Goal: Transaction & Acquisition: Purchase product/service

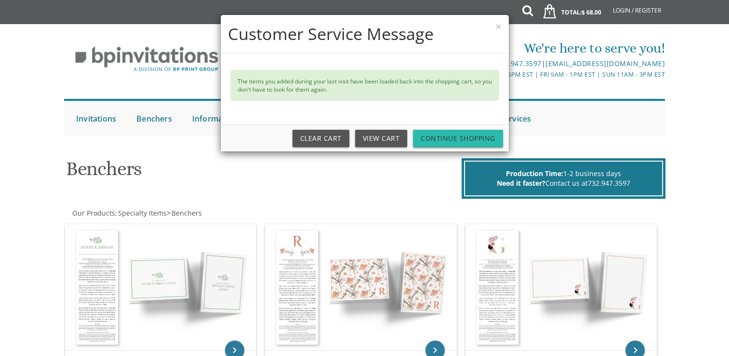
click at [448, 143] on link "Continue Shopping" at bounding box center [458, 138] width 90 height 17
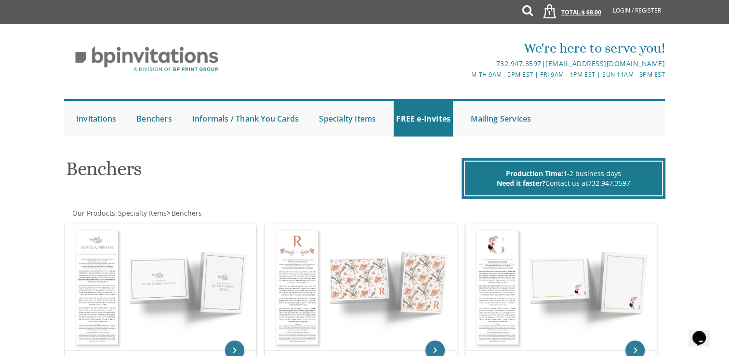
click at [546, 13] on span "1" at bounding box center [549, 13] width 10 height 8
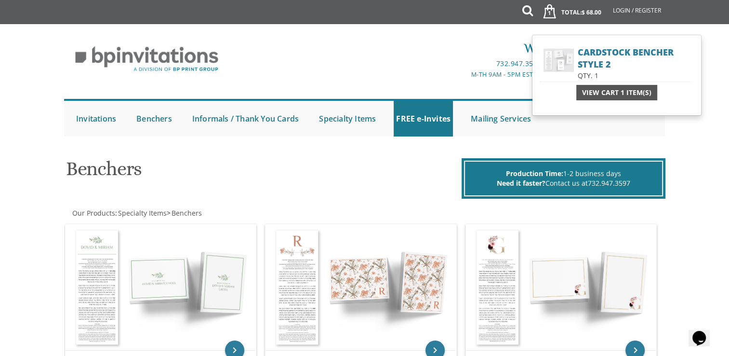
click at [627, 92] on span "View Cart 1 Item(s)" at bounding box center [616, 93] width 69 height 10
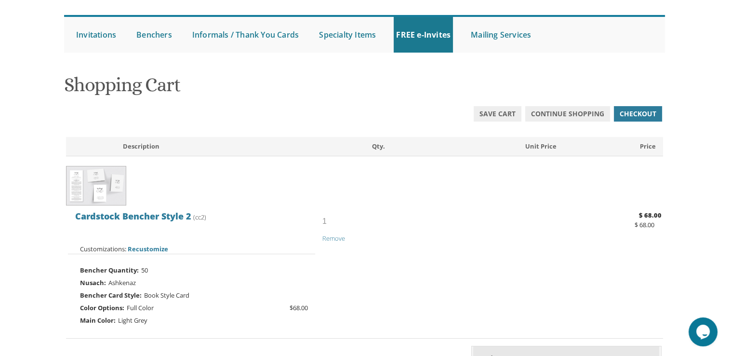
scroll to position [81, 0]
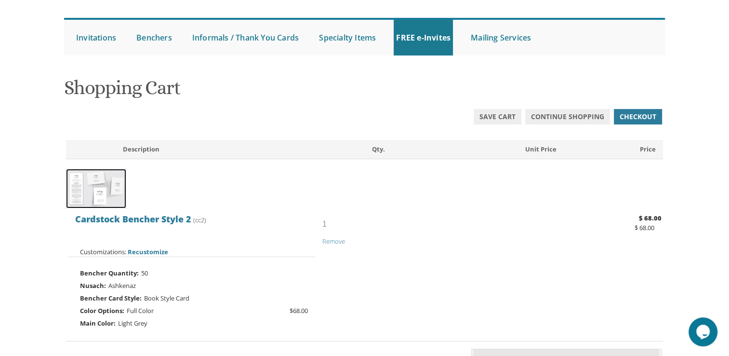
click at [108, 185] on img at bounding box center [96, 189] width 60 height 40
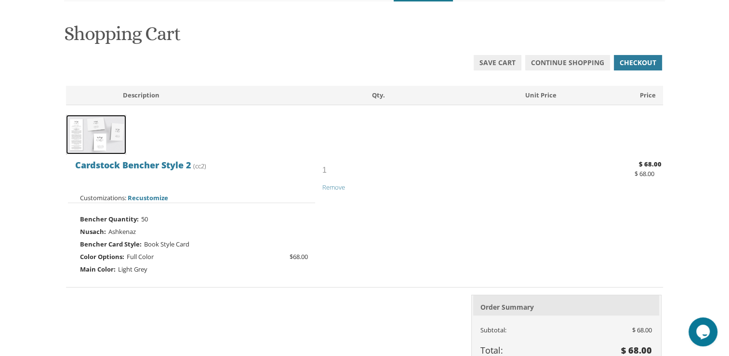
scroll to position [135, 0]
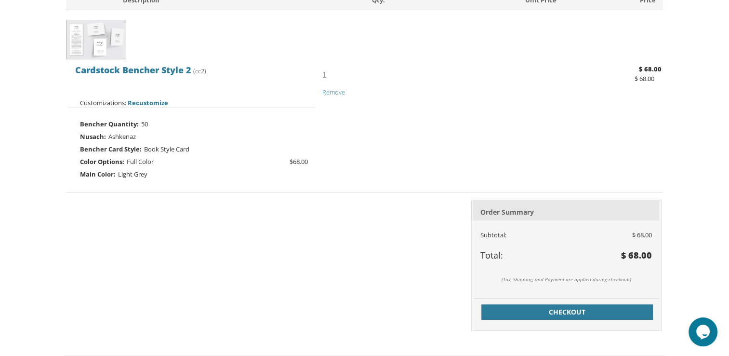
scroll to position [230, 0]
click at [140, 101] on span "Recustomize" at bounding box center [148, 102] width 40 height 9
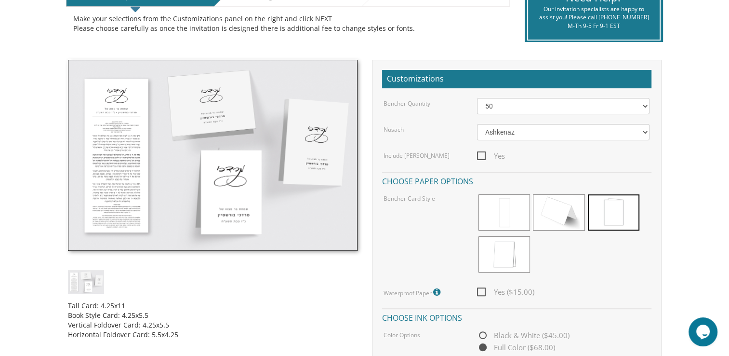
scroll to position [228, 0]
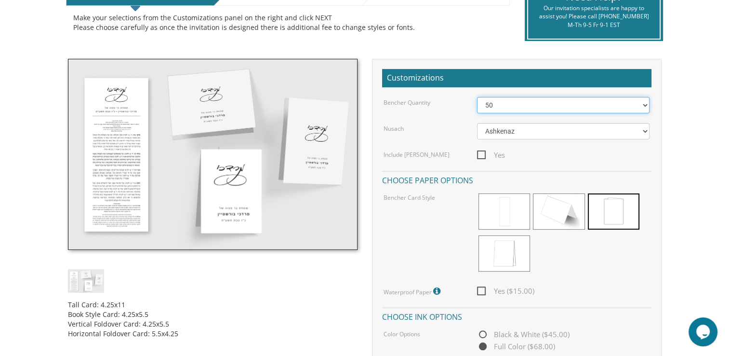
click at [644, 107] on select "50 60 70 80 90 100 125 150 175 200 225 250 275 300 325 350 375 400 425 450 475 …" at bounding box center [563, 105] width 172 height 16
select select "100"
click at [477, 97] on select "50 60 70 80 90 100 125 150 175 200 225 250 275 300 325 350 375 400 425 450 475 …" at bounding box center [563, 105] width 172 height 16
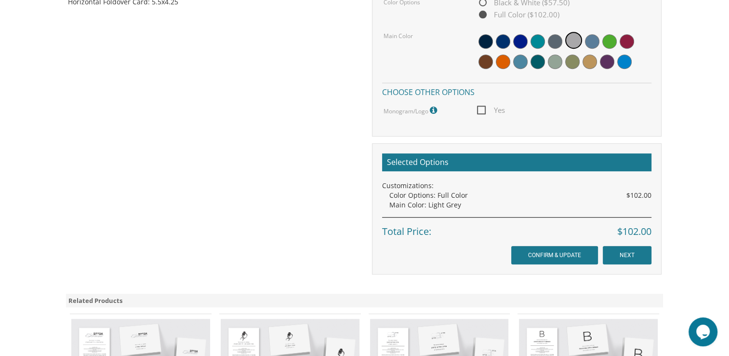
scroll to position [584, 0]
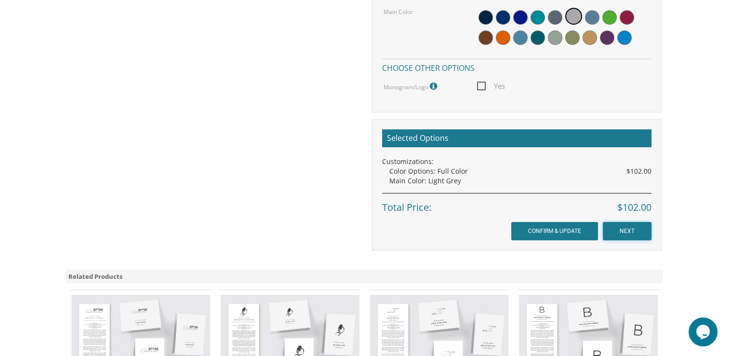
click at [626, 229] on input "NEXT" at bounding box center [627, 231] width 49 height 18
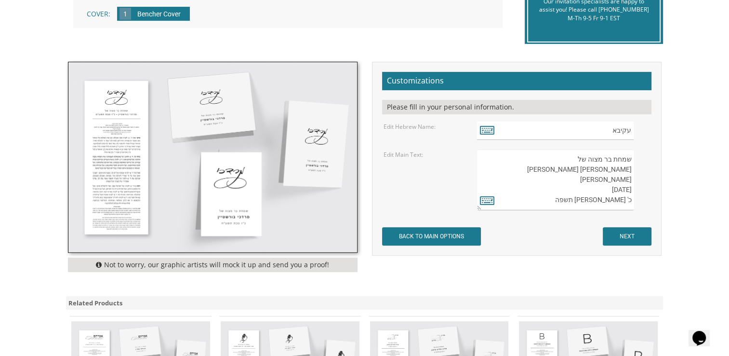
scroll to position [244, 0]
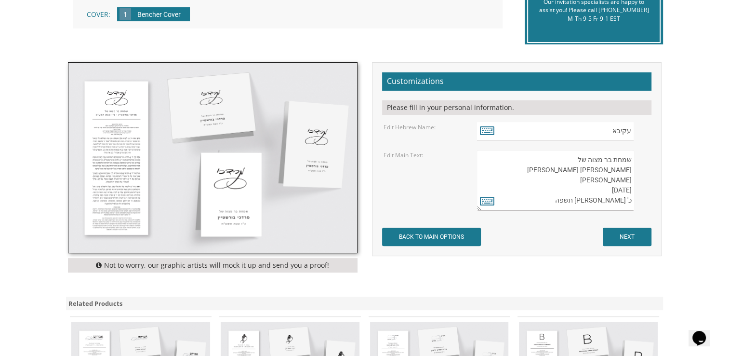
click at [618, 200] on textarea "שמחת בר מצוה של עקיבא שלמה הולנדר Akiva Shlomo Hollander September 13, 2025 כ' …" at bounding box center [555, 180] width 157 height 61
click at [587, 201] on textarea "שמחת בר מצוה של עקיבא שלמה הולנדר Akiva Shlomo Hollander September 13, 2025 כ' …" at bounding box center [555, 180] width 157 height 61
drag, startPoint x: 575, startPoint y: 157, endPoint x: 629, endPoint y: 192, distance: 64.4
click at [629, 192] on textarea "שמחת בר מצוה של עקיבא שלמה הולנדר Akiva Shlomo Hollander September 13, 2025 כ' …" at bounding box center [555, 180] width 157 height 61
type textarea "שמחת בר מצוה של עקיבא שלמה הולנדר Akiva Shlomo Hollander September 13, 2025"
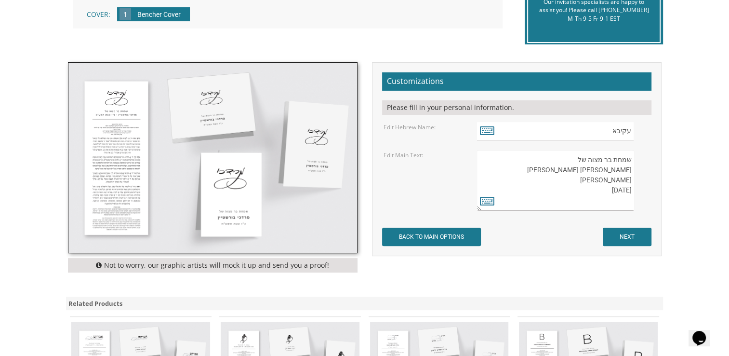
click at [611, 211] on form "Customizations Please fill in your personal information. Edit Hebrew Name: עקיב…" at bounding box center [516, 158] width 269 height 173
drag, startPoint x: 630, startPoint y: 159, endPoint x: 627, endPoint y: 203, distance: 43.5
click at [627, 203] on textarea "שמחת בר מצוה של עקיבא שלמה הולנדר Akiva Shlomo Hollander September 13, 2025 כ' …" at bounding box center [555, 180] width 157 height 61
click at [4, 36] on body "My Cart {{shoppingcart.totalQuantityDisplay}} Total: {{shoppingcart.subtotal}} …" at bounding box center [364, 195] width 729 height 879
click at [624, 239] on input "NEXT" at bounding box center [627, 236] width 49 height 18
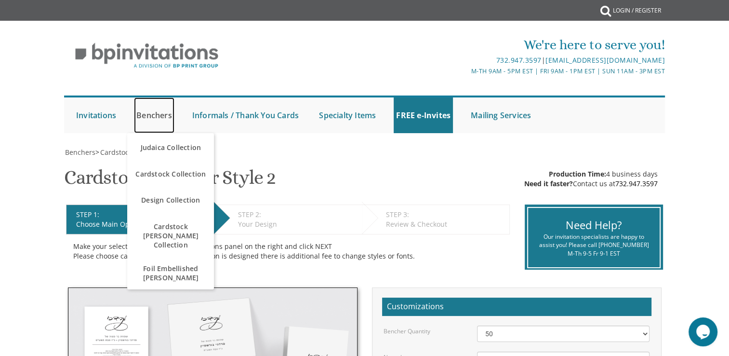
click at [159, 107] on link "Benchers" at bounding box center [154, 115] width 40 height 36
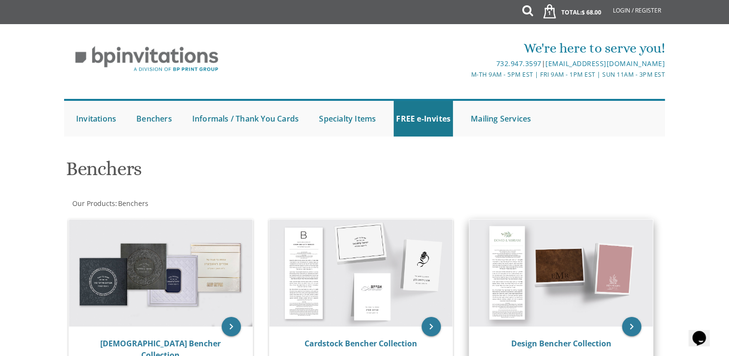
click at [536, 276] on img at bounding box center [561, 272] width 184 height 107
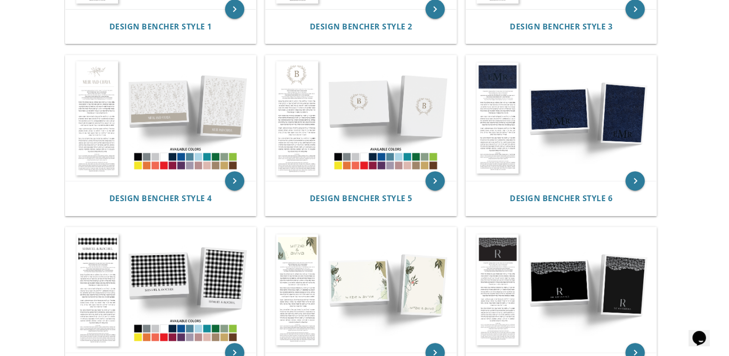
scroll to position [292, 0]
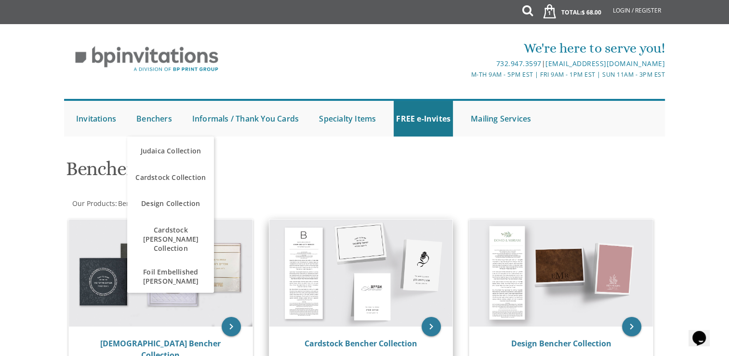
click at [422, 270] on img at bounding box center [361, 272] width 184 height 107
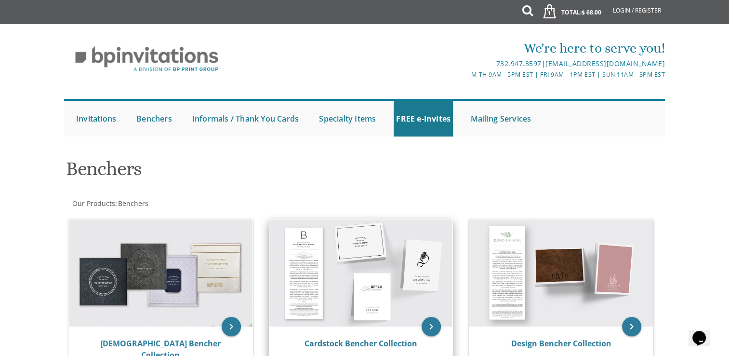
click at [439, 331] on div "Cardstock Bencher Collection" at bounding box center [361, 343] width 184 height 35
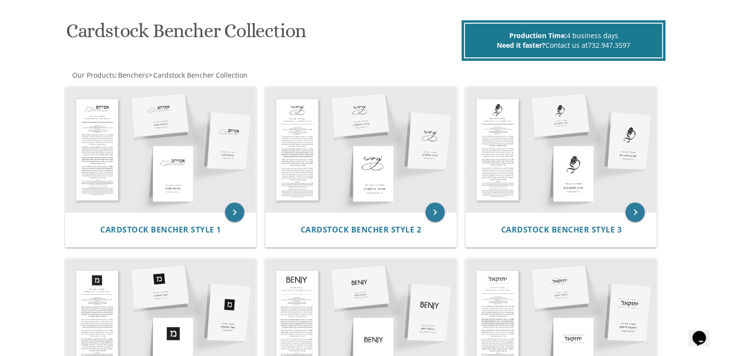
scroll to position [137, 0]
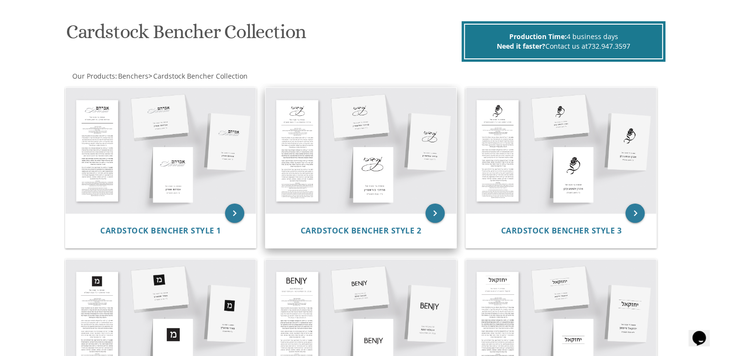
click at [395, 188] on img at bounding box center [360, 150] width 191 height 125
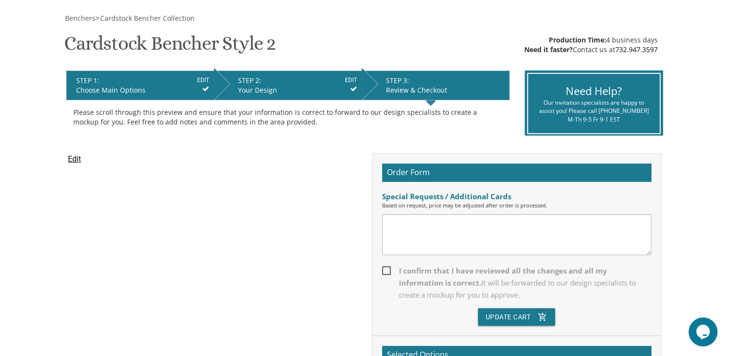
scroll to position [149, 0]
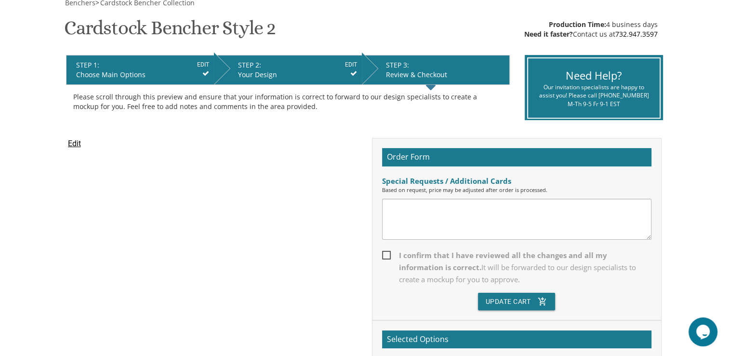
click at [399, 221] on textarea at bounding box center [516, 219] width 269 height 41
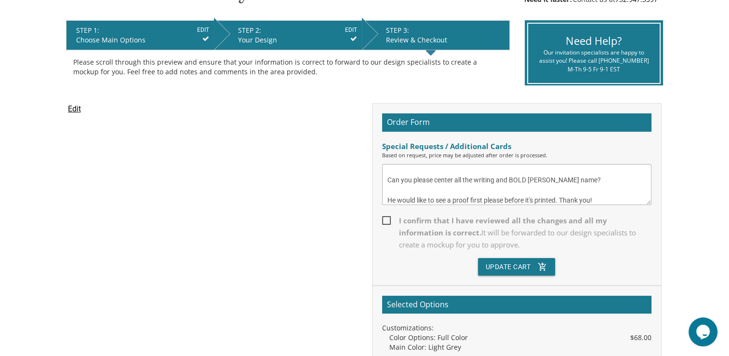
scroll to position [185, 0]
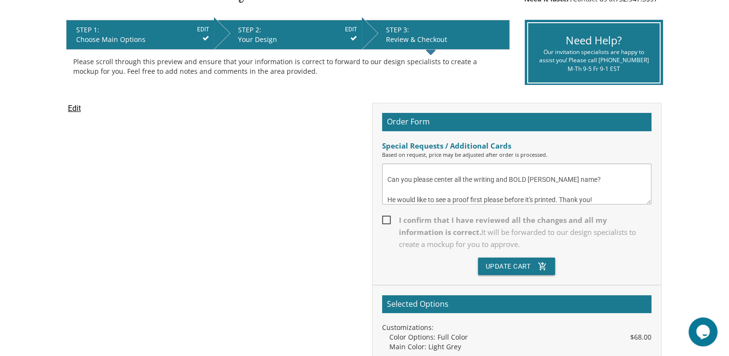
type textarea "Are you able to add Shir Hamaalos? Can you please center all the writing and BO…"
click at [384, 220] on span "I confirm that I have reviewed all the changes and all my information is correc…" at bounding box center [516, 232] width 269 height 36
click at [384, 220] on input "I confirm that I have reviewed all the changes and all my information is correc…" at bounding box center [385, 219] width 6 height 6
checkbox input "true"
click at [525, 265] on button "Update Cart add_shopping_cart" at bounding box center [517, 265] width 78 height 17
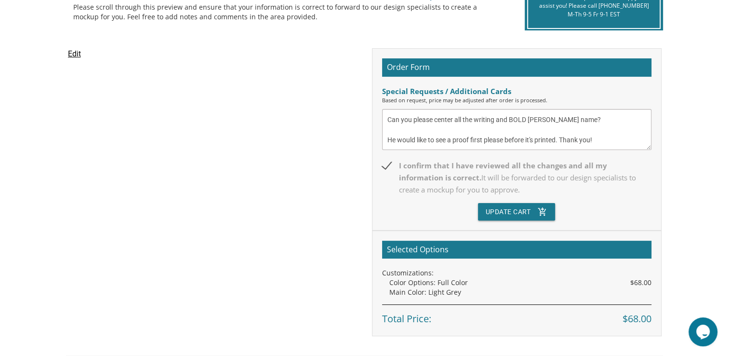
scroll to position [239, 0]
click at [527, 213] on button "Update Cart add_shopping_cart" at bounding box center [517, 211] width 78 height 17
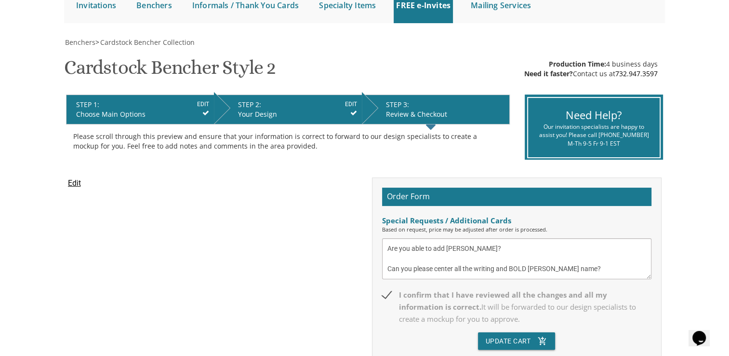
scroll to position [98, 0]
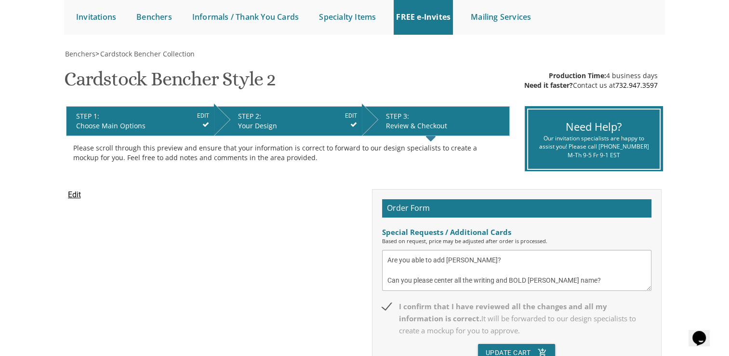
click at [145, 126] on div "Choose Main Options" at bounding box center [142, 126] width 133 height 10
click at [204, 115] on input "EDIT" at bounding box center [203, 115] width 12 height 9
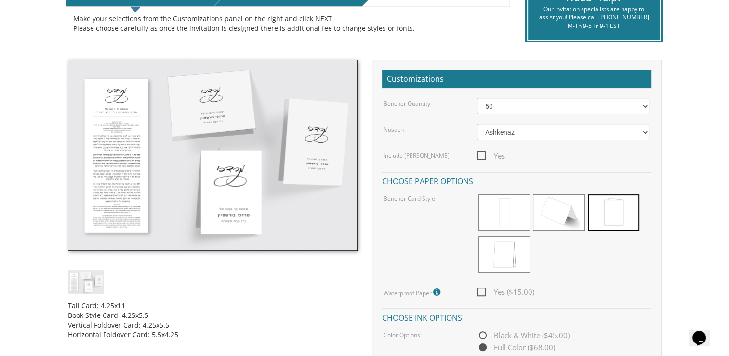
scroll to position [244, 0]
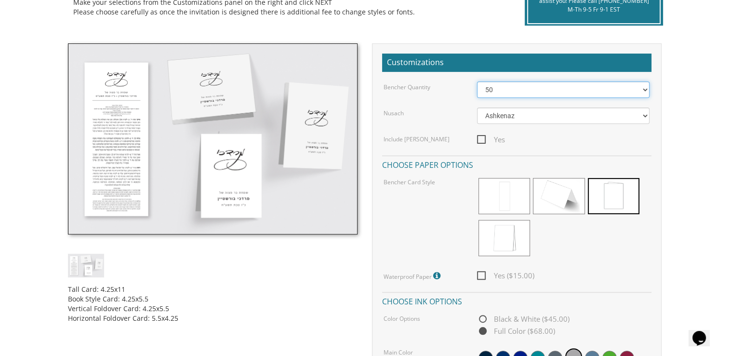
click at [642, 89] on select "50 60 70 80 90 100 125 150 175 200 225 250 275 300 325 350 375 400 425 450 475 …" at bounding box center [563, 89] width 172 height 16
select select "60"
click at [477, 81] on select "50 60 70 80 90 100 125 150 175 200 225 250 275 300 325 350 375 400 425 450 475 …" at bounding box center [563, 89] width 172 height 16
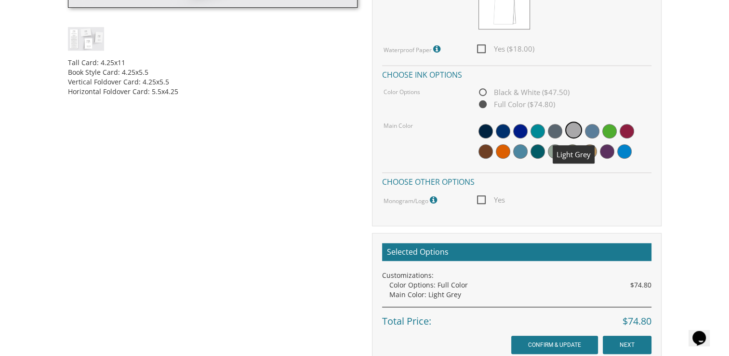
scroll to position [471, 0]
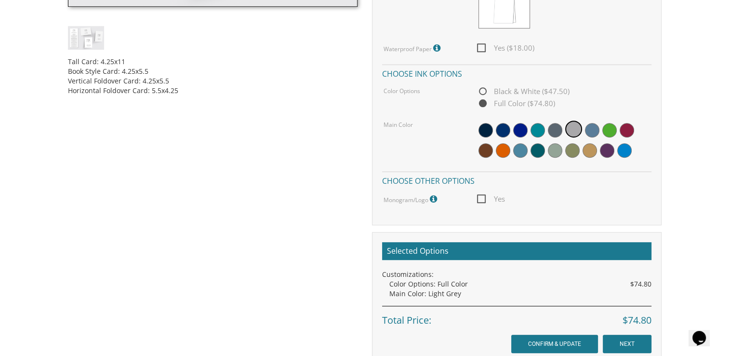
click at [587, 122] on div at bounding box center [563, 140] width 172 height 42
click at [594, 131] on span at bounding box center [592, 130] width 14 height 14
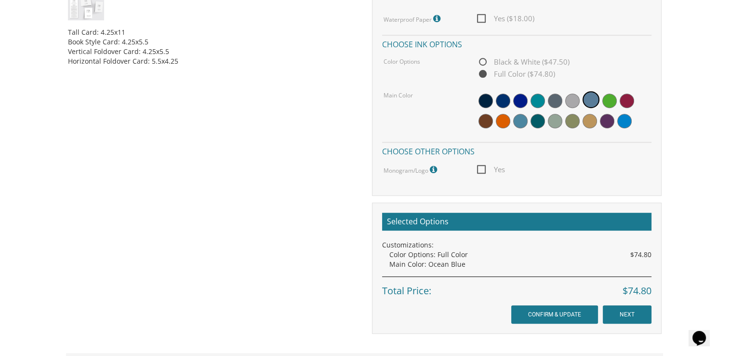
scroll to position [504, 0]
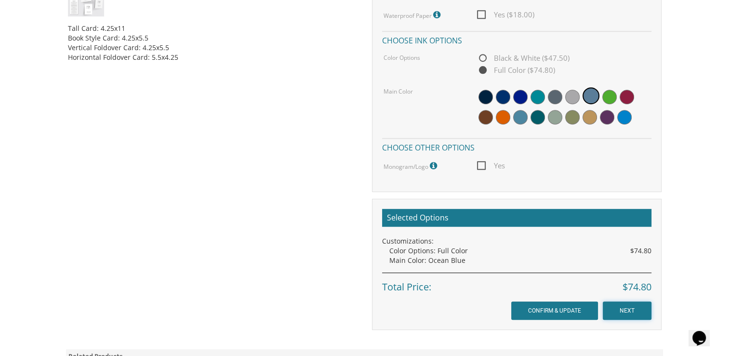
click at [642, 309] on input "NEXT" at bounding box center [627, 310] width 49 height 18
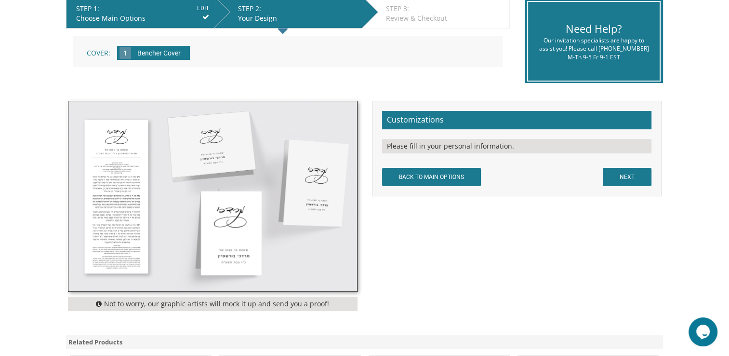
scroll to position [206, 0]
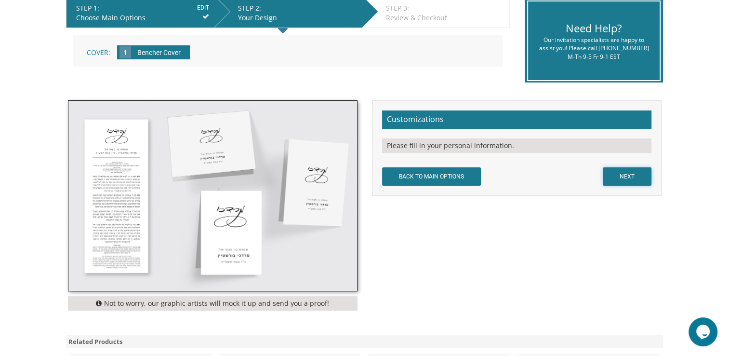
click at [630, 181] on input "NEXT" at bounding box center [627, 176] width 49 height 18
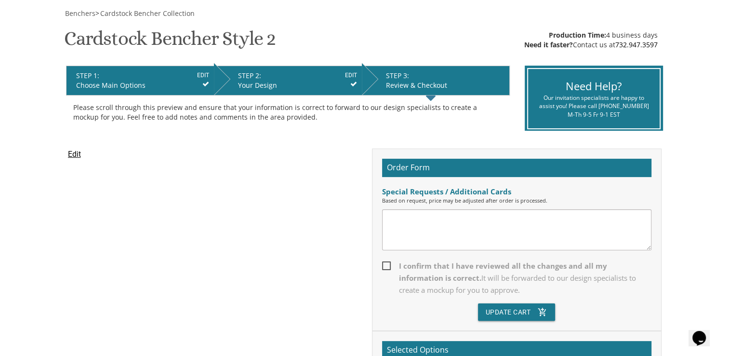
scroll to position [139, 0]
click at [533, 249] on textarea at bounding box center [516, 229] width 269 height 41
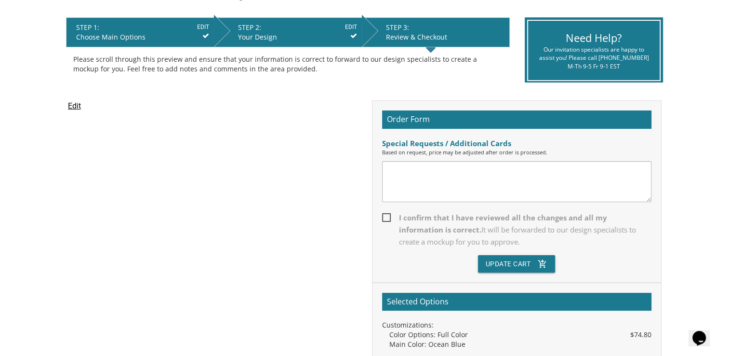
scroll to position [187, 0]
click at [349, 27] on input "EDIT" at bounding box center [351, 27] width 12 height 9
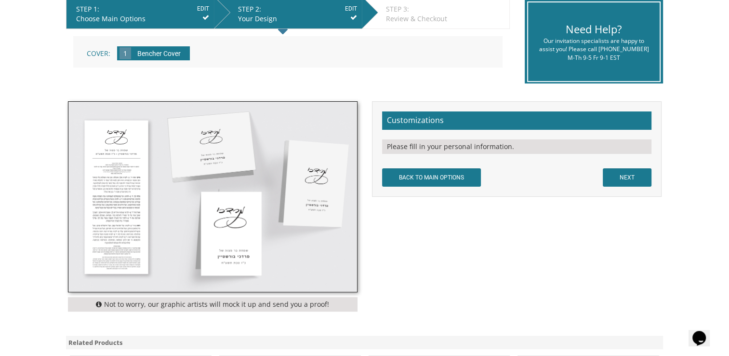
scroll to position [204, 0]
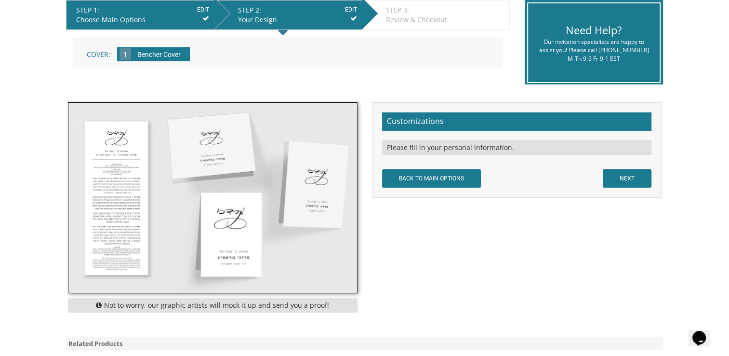
click at [162, 19] on div "Choose Main Options" at bounding box center [142, 20] width 133 height 10
click at [205, 9] on input "EDIT" at bounding box center [203, 9] width 12 height 9
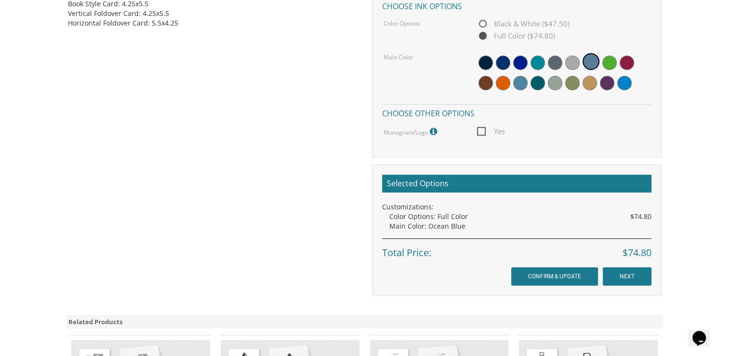
scroll to position [553, 0]
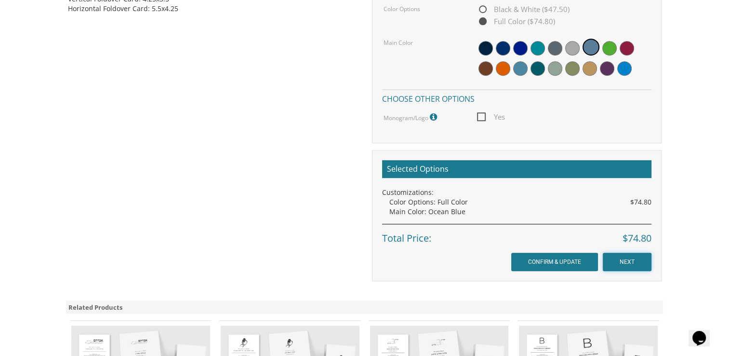
click at [639, 257] on input "NEXT" at bounding box center [627, 261] width 49 height 18
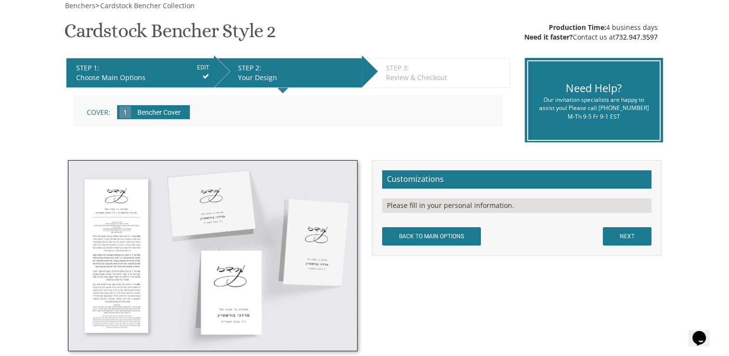
scroll to position [150, 0]
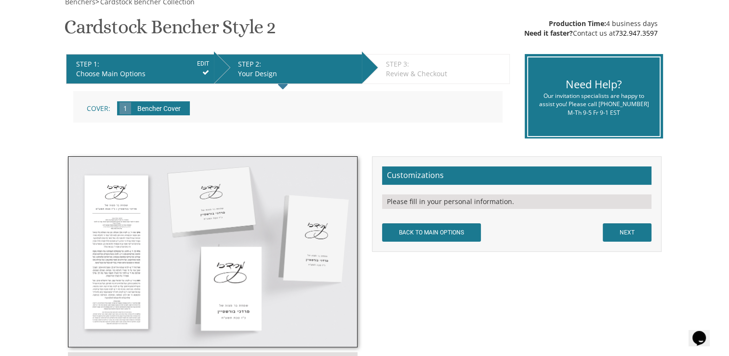
click at [465, 204] on div "Please fill in your personal information." at bounding box center [516, 201] width 269 height 14
drag, startPoint x: 547, startPoint y: 201, endPoint x: 496, endPoint y: 201, distance: 51.6
click at [496, 201] on div "Please fill in your personal information." at bounding box center [516, 201] width 269 height 14
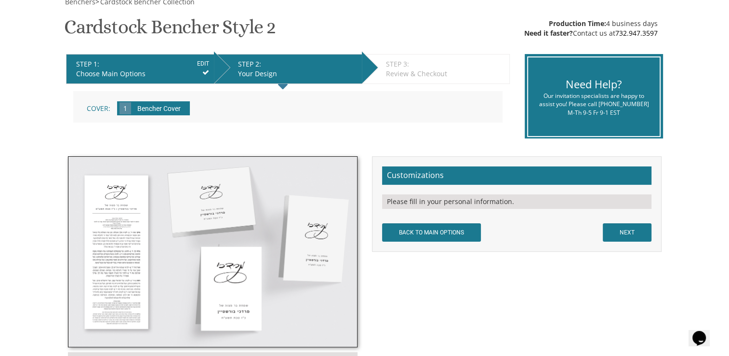
drag, startPoint x: 496, startPoint y: 201, endPoint x: 457, endPoint y: 128, distance: 82.6
click at [457, 128] on div "Make your selections from the Customizations panel on the right and click NEXT …" at bounding box center [288, 110] width 444 height 53
click at [457, 214] on form "Customizations Please fill in your personal information. BACK TO MAIN OPTIONS N…" at bounding box center [516, 203] width 269 height 75
click at [445, 232] on input "BACK TO MAIN OPTIONS" at bounding box center [431, 232] width 99 height 18
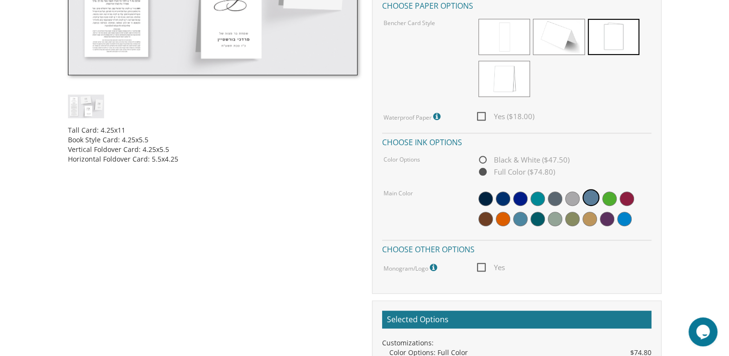
scroll to position [510, 0]
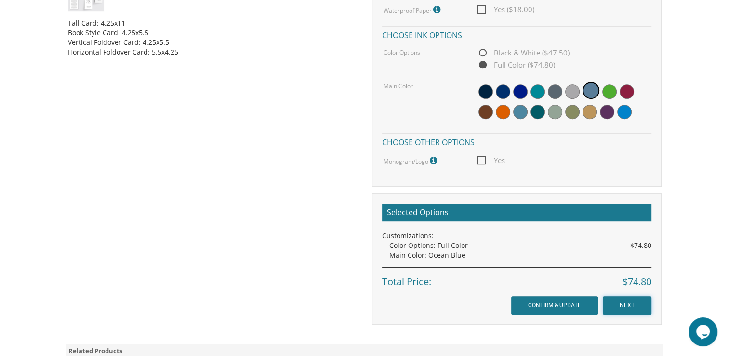
click at [621, 304] on input "NEXT" at bounding box center [627, 305] width 49 height 18
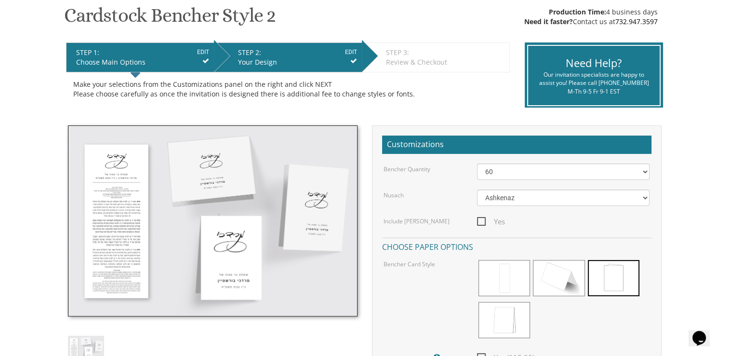
scroll to position [161, 0]
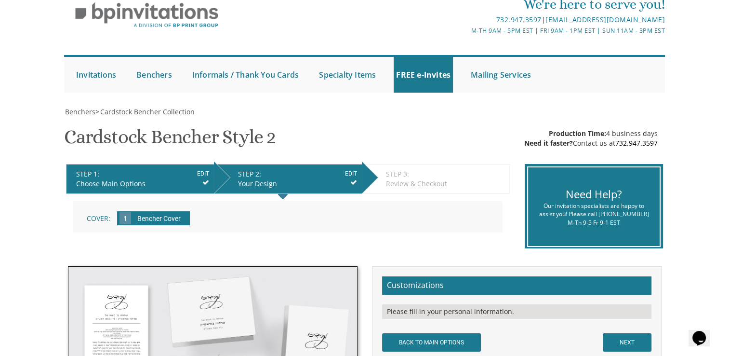
scroll to position [40, 0]
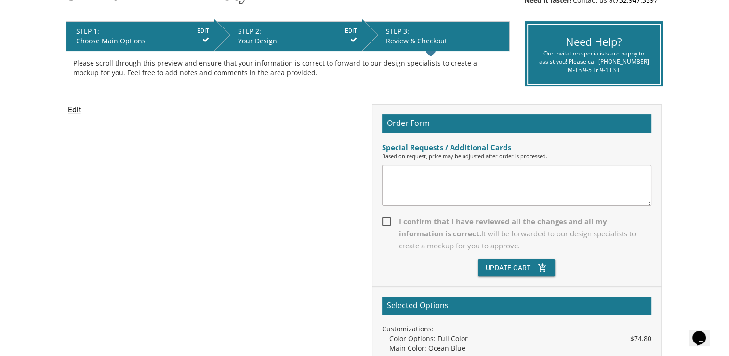
scroll to position [183, 0]
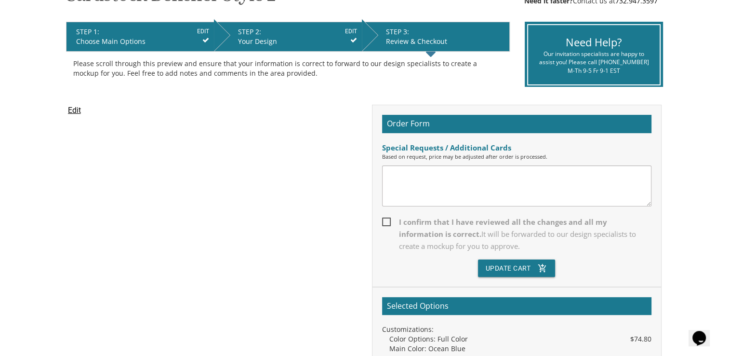
click at [394, 191] on textarea at bounding box center [516, 185] width 269 height 41
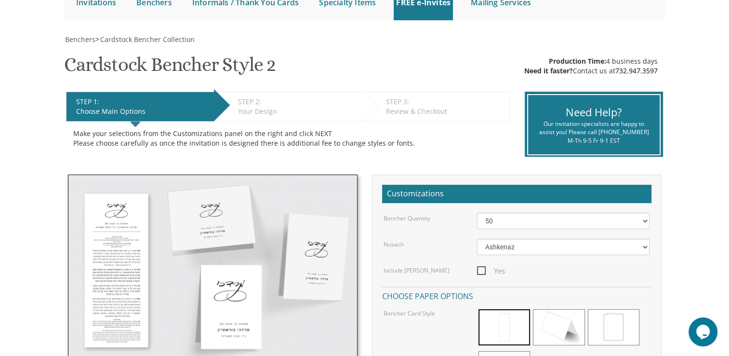
scroll to position [112, 0]
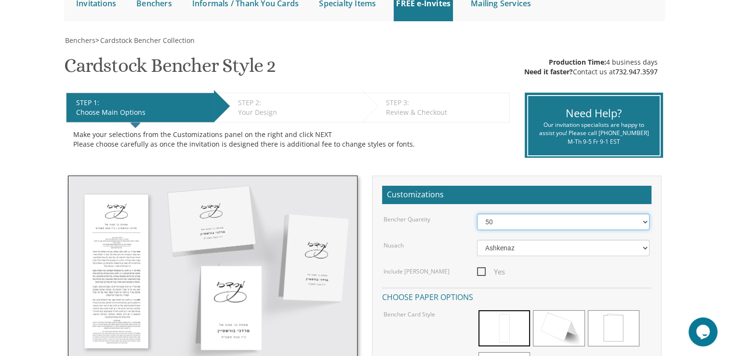
click at [642, 223] on select "50 60 70 80 90 100 125 150 175 200 225 250 275 300 325 350 375 400 425 450 475 …" at bounding box center [563, 221] width 172 height 16
select select "60"
click at [477, 213] on select "50 60 70 80 90 100 125 150 175 200 225 250 275 300 325 350 375 400 425 450 475 …" at bounding box center [563, 221] width 172 height 16
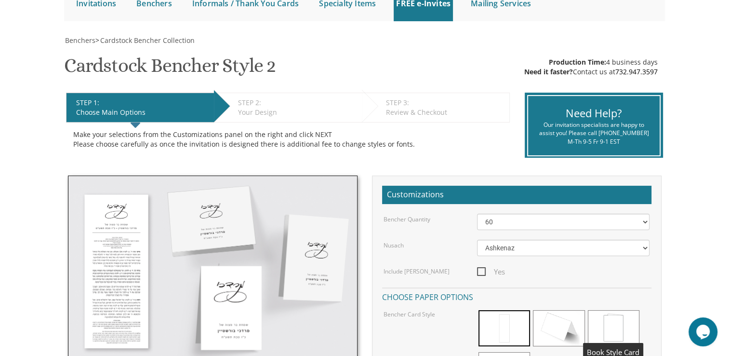
click at [609, 324] on span at bounding box center [614, 328] width 52 height 36
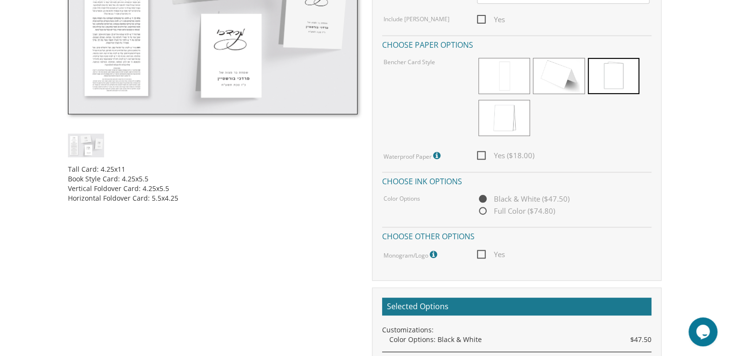
scroll to position [363, 0]
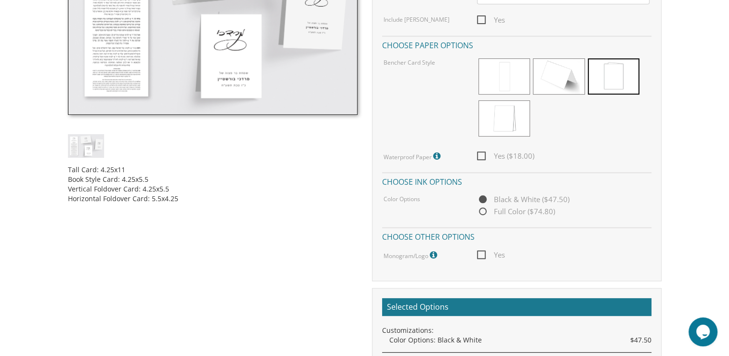
click at [483, 154] on span "Yes ($18.00)" at bounding box center [505, 156] width 57 height 12
click at [483, 154] on input "Yes ($18.00)" at bounding box center [480, 155] width 6 height 6
checkbox input "true"
click at [482, 212] on span "Full Color ($74.80)" at bounding box center [516, 211] width 78 height 12
click at [482, 212] on input "Full Color ($74.80)" at bounding box center [480, 212] width 6 height 6
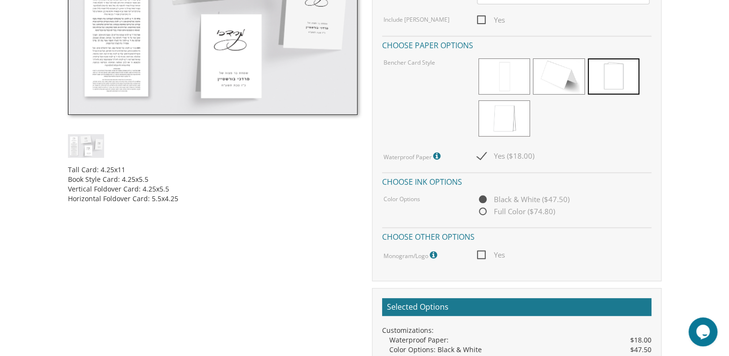
radio input "true"
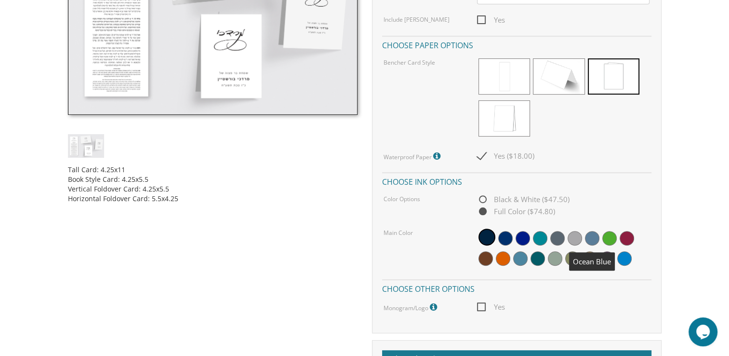
click at [592, 235] on span at bounding box center [592, 238] width 14 height 14
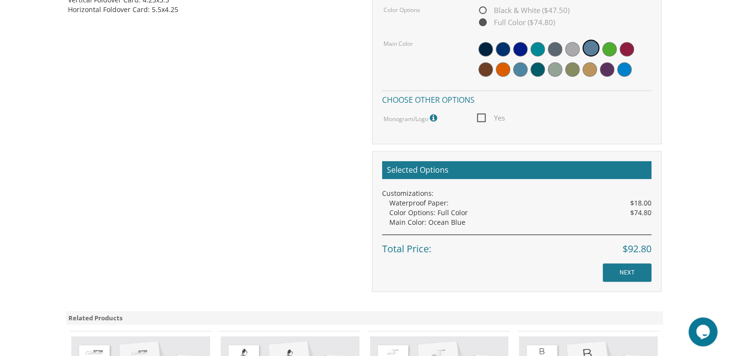
scroll to position [583, 0]
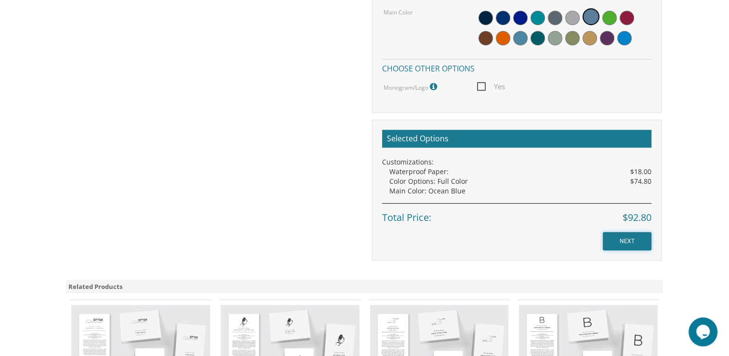
click at [626, 237] on input "NEXT" at bounding box center [627, 241] width 49 height 18
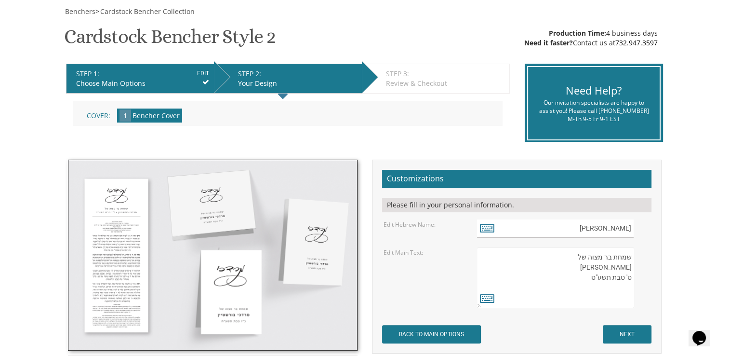
scroll to position [142, 0]
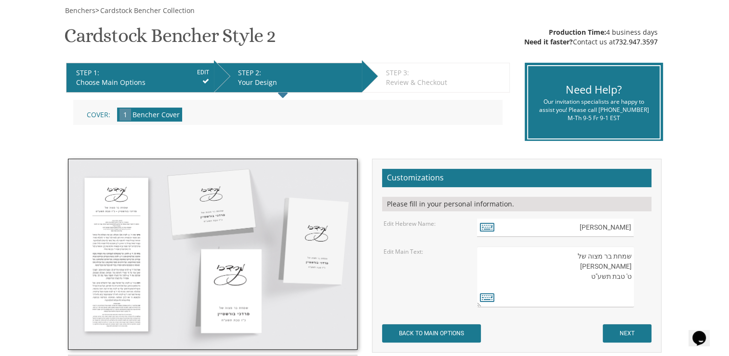
drag, startPoint x: 574, startPoint y: 255, endPoint x: 625, endPoint y: 292, distance: 62.7
click at [625, 292] on textarea "שמחת בר מצוה של מרדכי בורשטיין ט' טבת תשע"ט" at bounding box center [555, 276] width 157 height 61
click at [618, 291] on textarea "שמחת בר מצוה של מרדכי בורשטיין ט' טבת תשע"ט" at bounding box center [555, 276] width 157 height 61
drag, startPoint x: 632, startPoint y: 277, endPoint x: 577, endPoint y: 252, distance: 59.7
click at [577, 252] on textarea "שמחת בר מצוה של מרדכי בורשטיין ט' טבת תשע"ט" at bounding box center [555, 276] width 157 height 61
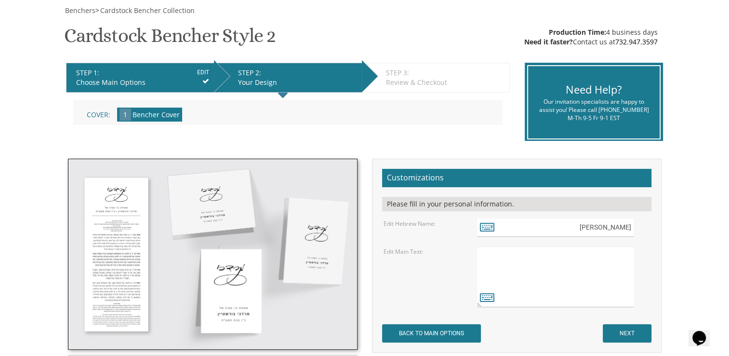
drag, startPoint x: 579, startPoint y: 252, endPoint x: 578, endPoint y: 259, distance: 7.3
click at [578, 259] on textarea "שמחת בר מצוה של מרדכי בורשטיין ט' טבת תשע"ט" at bounding box center [555, 276] width 157 height 61
paste textarea "https://www.bpinvitations.com/store/pc/personalize.asp?idproduct=404&reconfigur…"
drag, startPoint x: 631, startPoint y: 264, endPoint x: 478, endPoint y: 240, distance: 154.5
click at [478, 240] on form "Customizations Please fill in your personal information. Edit Hebrew Name: מרדכ…" at bounding box center [516, 255] width 269 height 173
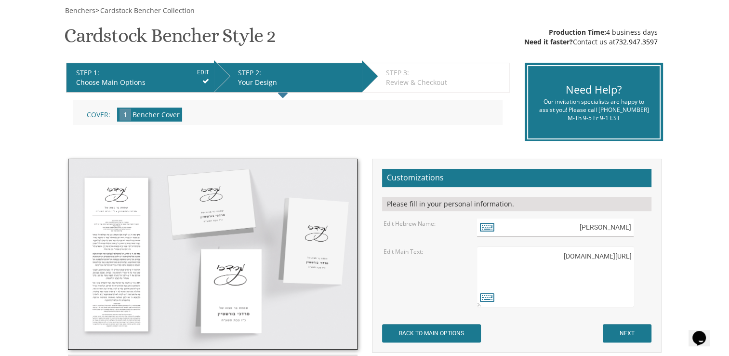
drag, startPoint x: 632, startPoint y: 265, endPoint x: 482, endPoint y: 253, distance: 150.8
click at [482, 253] on textarea "שמחת בר מצוה של מרדכי בורשטיין ט' טבת תשע"ט" at bounding box center [555, 276] width 157 height 61
click at [629, 255] on textarea "שמחת בר מצוה של מרדכי בורשטיין ט' טבת תשע"ט" at bounding box center [555, 276] width 157 height 61
click at [491, 255] on textarea "שמחת בר מצוה של מרדכי בורשטיין ט' טבת תשע"ט" at bounding box center [555, 276] width 157 height 61
type textarea "h"
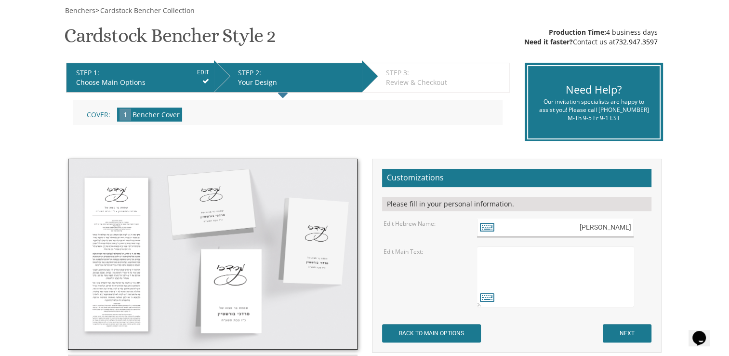
click at [617, 225] on input "מרדכי" at bounding box center [555, 227] width 157 height 19
click at [201, 71] on input "EDIT" at bounding box center [203, 72] width 12 height 9
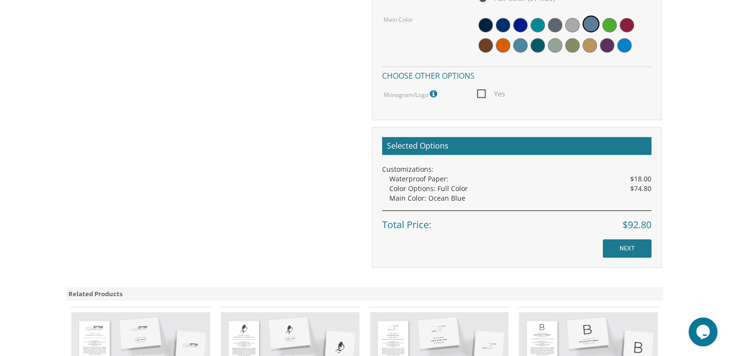
scroll to position [577, 0]
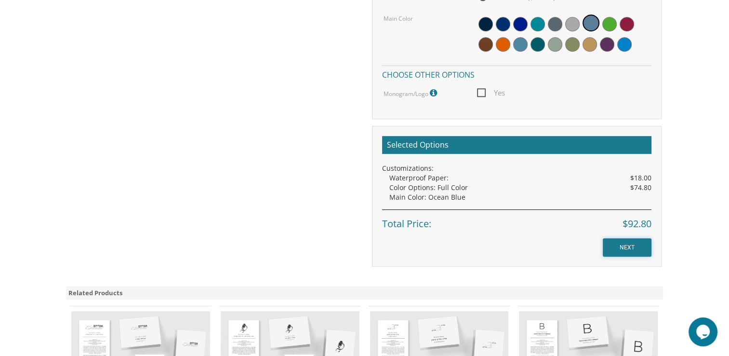
click at [625, 254] on input "NEXT" at bounding box center [627, 247] width 49 height 18
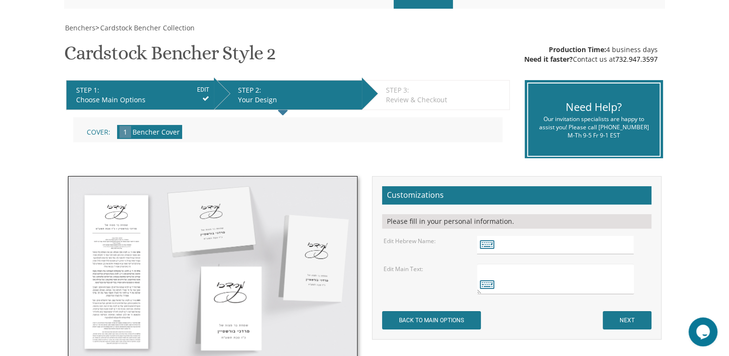
click at [533, 282] on textarea at bounding box center [555, 279] width 157 height 30
paste textarea "שמחות בר מצווה של [PERSON_NAME] [PERSON_NAME]"
click at [617, 278] on textarea "שמחות בר מצווה של עקיבא שלמה הולנדר" at bounding box center [555, 279] width 157 height 30
click at [592, 275] on textarea "שמחת בר מצווה של עקיבא שלמה הולנדר" at bounding box center [555, 279] width 157 height 30
click at [576, 277] on textarea "שמחת בר מצוה של עקיבא שלמה הולנדר" at bounding box center [555, 279] width 157 height 30
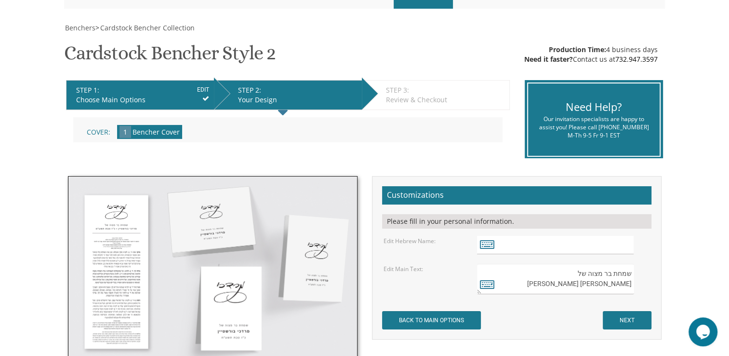
click at [566, 286] on textarea "שמחת בר מצוה של עקיבא שלמה הולנדר" at bounding box center [555, 279] width 157 height 30
type textarea "שמחת בר מצוה של עקיבא שלמה הולנדר Akiva Shlomo Hollander"
click at [553, 244] on input "text" at bounding box center [555, 245] width 157 height 19
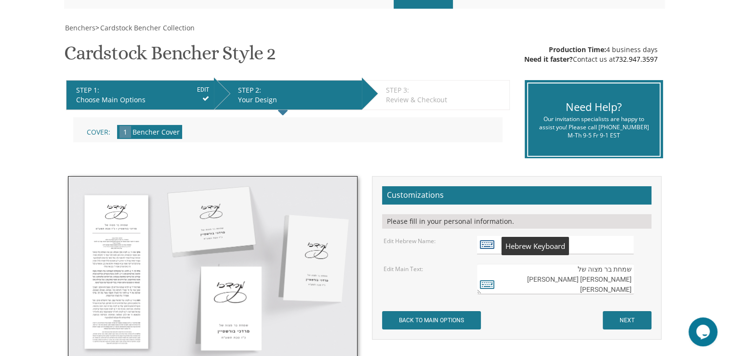
click at [483, 243] on icon at bounding box center [487, 243] width 14 height 13
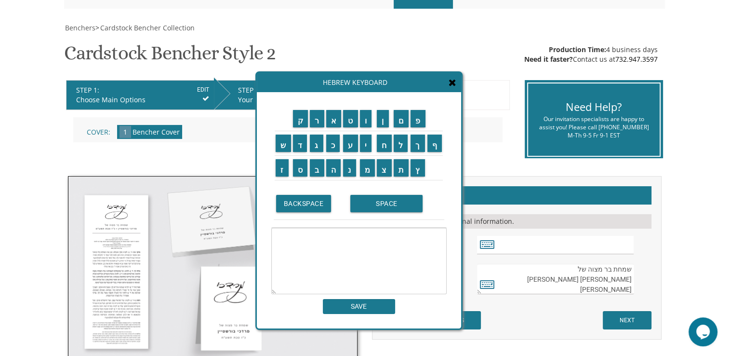
click at [453, 83] on icon at bounding box center [453, 83] width 8 height 10
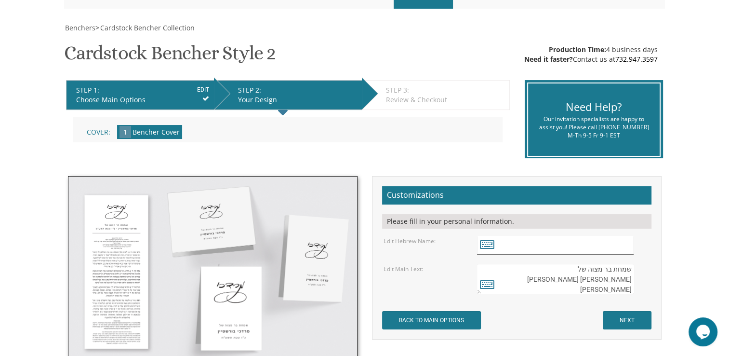
click at [517, 237] on input "text" at bounding box center [555, 245] width 157 height 19
paste input "שמחות בר מצווה של עקיבא שלמה הולנדר"
drag, startPoint x: 632, startPoint y: 245, endPoint x: 568, endPoint y: 262, distance: 66.6
click at [568, 262] on form "Customizations Please fill in your personal information. Edit Hebrew Name: Edit…" at bounding box center [516, 257] width 269 height 143
drag, startPoint x: 614, startPoint y: 246, endPoint x: 565, endPoint y: 248, distance: 49.2
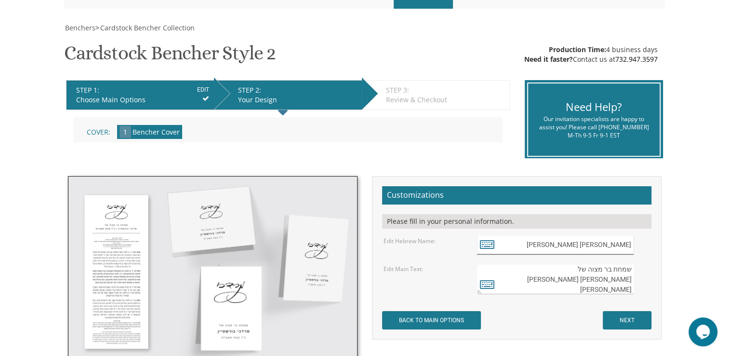
click at [565, 248] on input "עקיבא שלמה הולנדר" at bounding box center [555, 245] width 157 height 19
type input "עקיבא"
click at [665, 282] on div "Customizations Please fill in your personal information. Edit Hebrew Name: NEXT" at bounding box center [517, 257] width 304 height 163
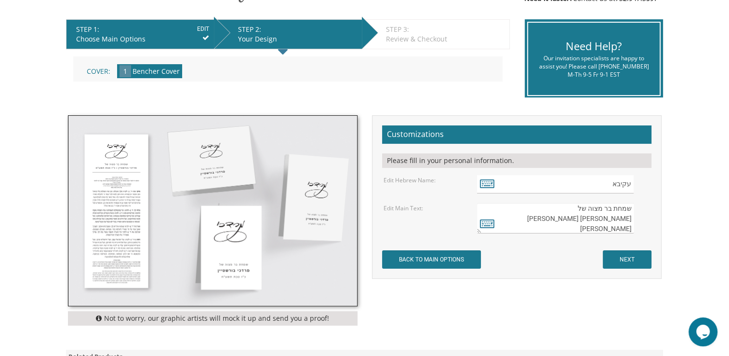
scroll to position [193, 0]
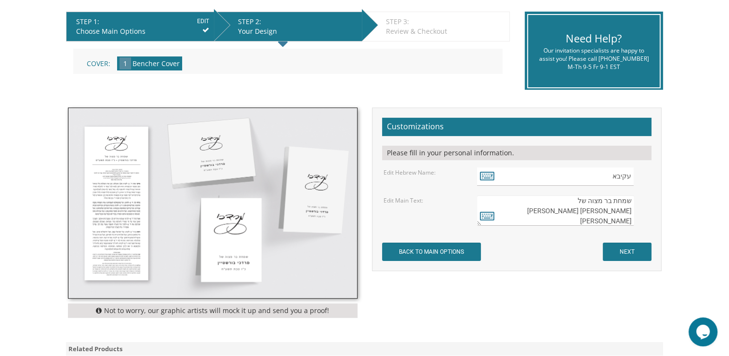
click at [562, 221] on textarea "שמחת בר מצוה של עקיבא שלמה הולנדר Akiva Shlomo Hollander" at bounding box center [555, 210] width 157 height 30
click at [557, 220] on textarea "שמחת בר מצוה של עקיבא שלמה הולנדר Akiva Shlomo Hollander" at bounding box center [555, 210] width 157 height 30
click at [633, 222] on textarea "שמחת בר מצוה של עקיבא שלמה הולנדר Akiva Shlomo Hollander September 13" at bounding box center [555, 210] width 157 height 30
click at [676, 219] on body "My Cart {{shoppingcart.totalQuantityDisplay}} Total: {{shoppingcart.subtotal}} …" at bounding box center [364, 243] width 729 height 873
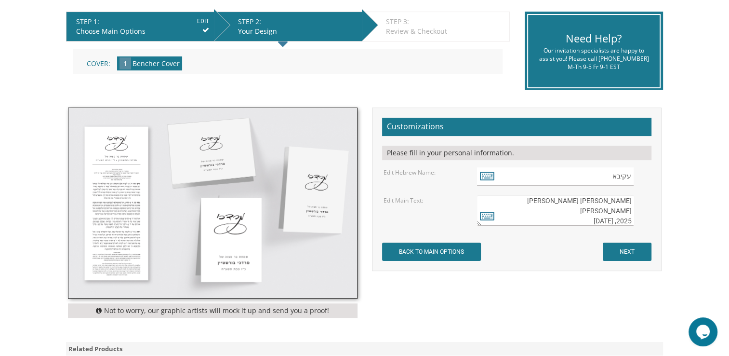
click at [652, 226] on div "Customizations Please fill in your personal information. Edit Hebrew Name: עקיב…" at bounding box center [517, 188] width 290 height 163
click at [614, 220] on textarea "שמחת בר מצוה של עקיבא שלמה הולנדר Akiva Shlomo Hollander 2025, September 13" at bounding box center [555, 210] width 157 height 30
click at [676, 211] on body "My Cart {{shoppingcart.totalQuantityDisplay}} Total: {{shoppingcart.subtotal}} …" at bounding box center [364, 243] width 729 height 873
click at [661, 215] on div "Customizations Please fill in your personal information. Edit Hebrew Name: NEXT" at bounding box center [517, 188] width 304 height 163
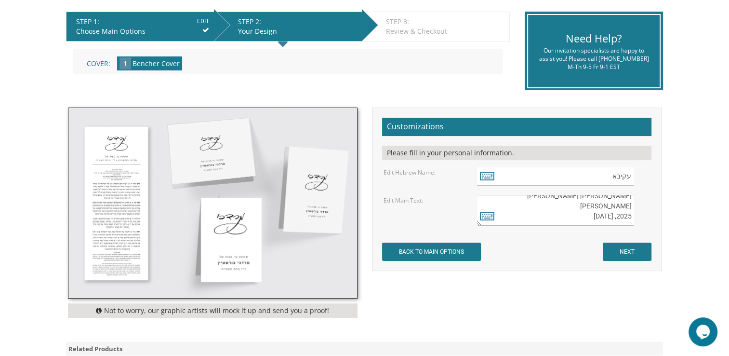
click at [618, 219] on textarea "שמחת בר מצוה של עקיבא שלמה הולנדר Akiva Shlomo Hollander 2025, September 13" at bounding box center [555, 210] width 157 height 30
click at [615, 220] on textarea "שמחת בר מצוה של עקיבא שלמה הולנדר Akiva Shlomo Hollander 2023, September 13" at bounding box center [555, 210] width 157 height 30
click at [566, 242] on form "Customizations Please fill in your personal information. Edit Hebrew Name: עקיב…" at bounding box center [516, 189] width 269 height 143
click at [652, 211] on div "שמחת בר מצוה של עקיבא שלמה הולנדר Akiva Shlomo Hollander 2023 ,September 13" at bounding box center [563, 210] width 187 height 30
click at [583, 262] on div "Customizations Please fill in your personal information. Edit Hebrew Name: עקיב…" at bounding box center [517, 188] width 290 height 163
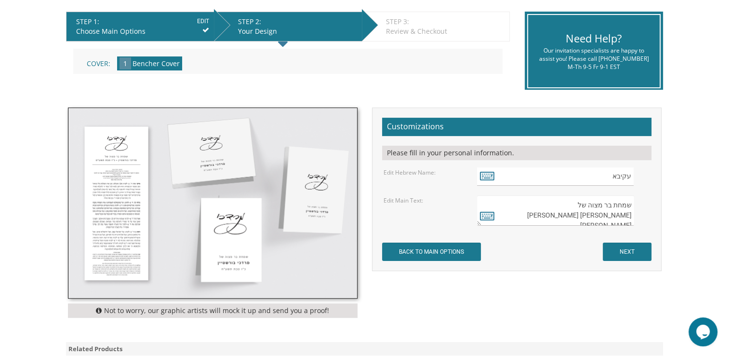
scroll to position [20, 0]
click at [630, 217] on textarea "שמחת בר מצוה של עקיבא שלמה הולנדר Akiva Shlomo Hollander 2023 ,September 13" at bounding box center [555, 210] width 157 height 30
drag, startPoint x: 632, startPoint y: 216, endPoint x: 617, endPoint y: 217, distance: 15.0
click at [617, 217] on textarea "שמחת בר מצוה של עקיבא שלמה הולנדר Akiva Shlomo Hollander 2023 ,September 13" at bounding box center [555, 210] width 157 height 30
type textarea "שמחת בר מצוה של עקיבא שלמה הולנדר Akiva Shlomo Hollander 2025 ,September 13"
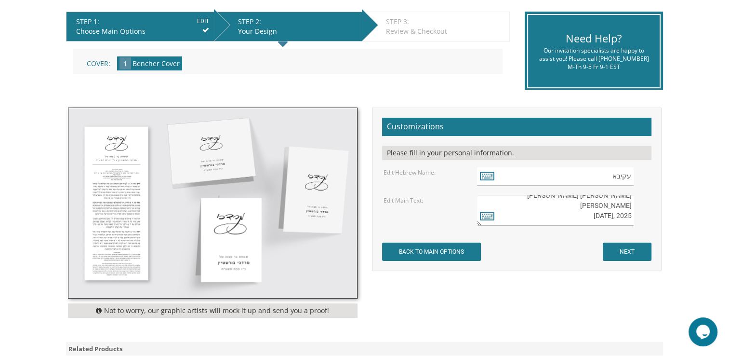
click at [593, 234] on form "Customizations Please fill in your personal information. Edit Hebrew Name: עקיב…" at bounding box center [516, 189] width 269 height 143
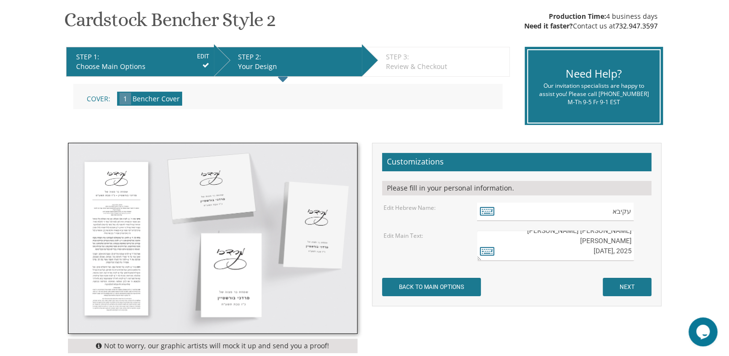
scroll to position [154, 0]
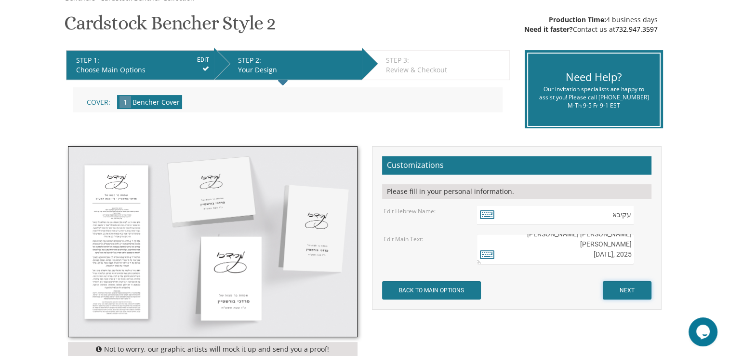
click at [627, 288] on input "NEXT" at bounding box center [627, 290] width 49 height 18
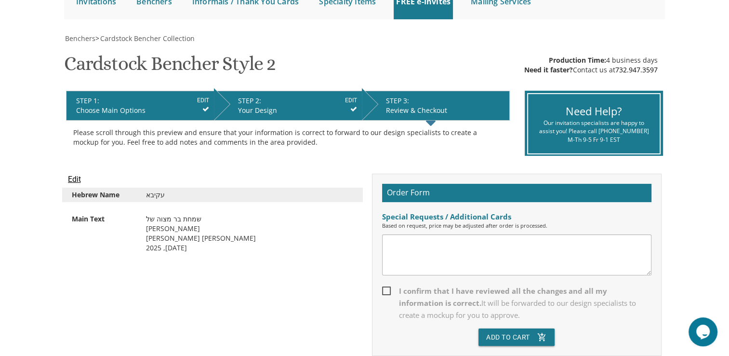
scroll to position [114, 0]
click at [468, 256] on textarea at bounding box center [516, 254] width 269 height 41
click at [145, 258] on div "Edit Hebrew Name עקיבא Main Text שמחת בר מצוה של עקיבא שלמה הולנדר Akiva Shlomo…" at bounding box center [213, 218] width 304 height 91
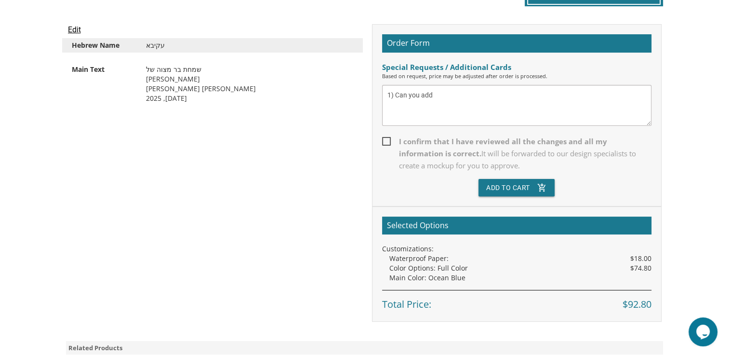
scroll to position [263, 0]
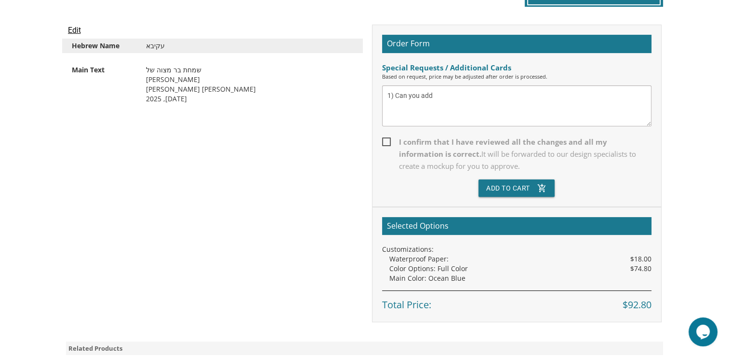
click at [459, 93] on textarea "1) Can you add" at bounding box center [516, 105] width 269 height 41
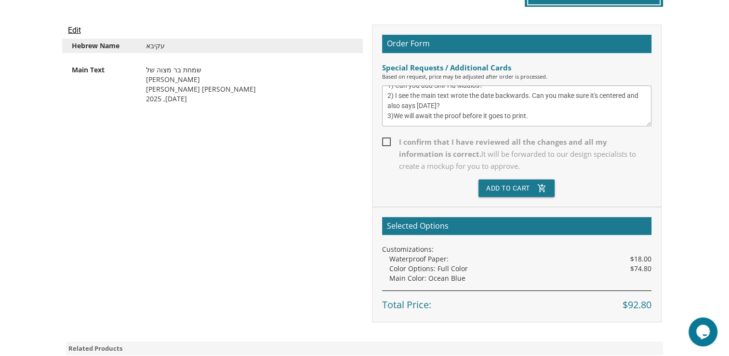
scroll to position [25, 0]
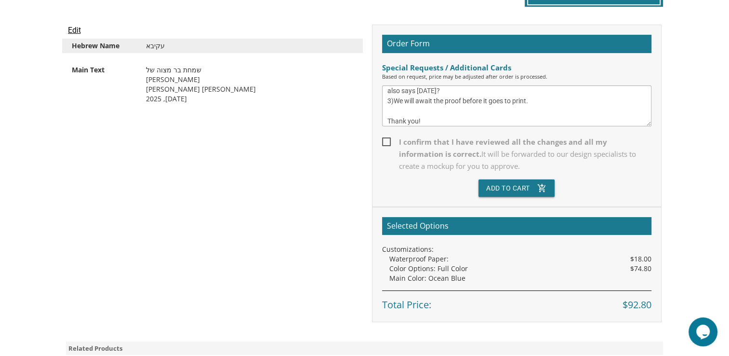
type textarea "1) Can you add Shir Ha Maalos? 2) I see the main text wrote the date backwards.…"
click at [384, 136] on span "I confirm that I have reviewed all the changes and all my information is correc…" at bounding box center [516, 154] width 269 height 36
click at [384, 138] on input "I confirm that I have reviewed all the changes and all my information is correc…" at bounding box center [385, 141] width 6 height 6
checkbox input "true"
drag, startPoint x: 223, startPoint y: 102, endPoint x: 137, endPoint y: 72, distance: 91.3
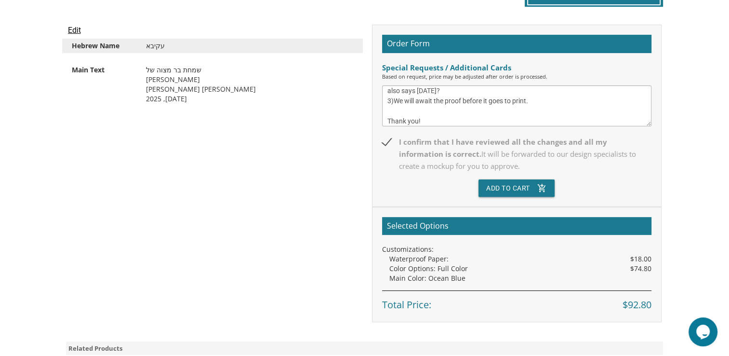
click at [137, 72] on div "Main Text שמחת בר מצוה של עקיבא שלמה הולנדר Akiva Shlomo Hollander 2025 ,Septem…" at bounding box center [212, 84] width 301 height 43
copy div "שמחת בר מצוה של עקיבא שלמה הולנדר Akiva Shlomo Hollander 2025 ,September 13"
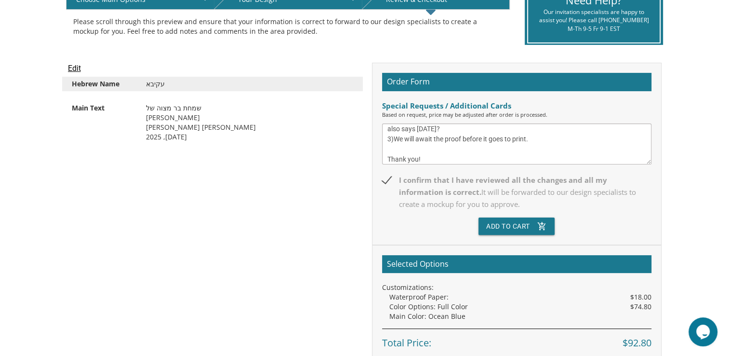
scroll to position [0, 0]
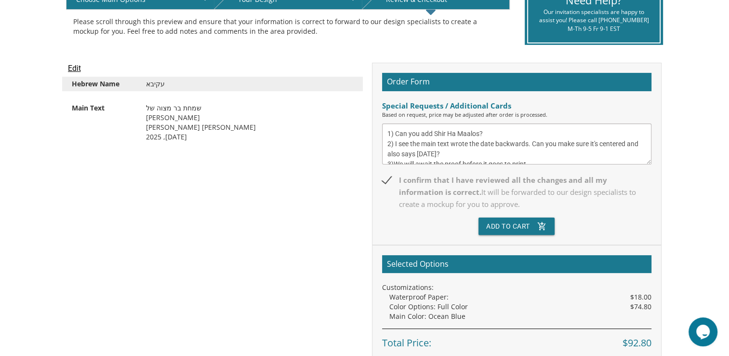
drag, startPoint x: 434, startPoint y: 161, endPoint x: 358, endPoint y: 101, distance: 96.3
click at [358, 101] on div "Edit Hebrew Name עקיבא Main Text שמחת בר מצוה של עקיבא שלמה הולנדר Akiva Shlomo…" at bounding box center [365, 211] width 608 height 297
drag, startPoint x: 220, startPoint y: 140, endPoint x: 189, endPoint y: 103, distance: 47.9
click at [189, 103] on div "שמחת בר מצוה של עקיבא שלמה הולנדר Akiva Shlomo Hollander 2025 ,September 13" at bounding box center [250, 122] width 222 height 39
drag, startPoint x: 189, startPoint y: 103, endPoint x: 138, endPoint y: 144, distance: 65.8
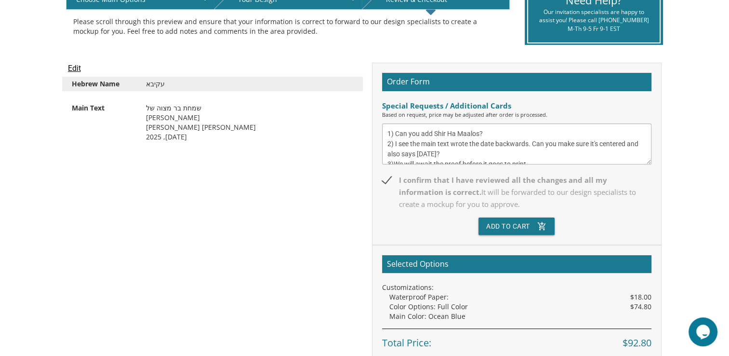
click at [138, 144] on div "Edit Hebrew Name עקיבא Main Text שמחת בר מצוה של עקיבא שלמה הולנדר Akiva Shlomo…" at bounding box center [213, 108] width 304 height 91
click at [143, 136] on div "שמחת בר מצוה של עקיבא שלמה הולנדר Akiva Shlomo Hollander 2025 ,September 13" at bounding box center [250, 122] width 222 height 39
click at [146, 137] on div "שמחת בר מצוה של עקיבא שלמה הולנדר Akiva Shlomo Hollander 2025 ,September 13" at bounding box center [250, 122] width 222 height 39
drag, startPoint x: 145, startPoint y: 137, endPoint x: 164, endPoint y: 106, distance: 36.6
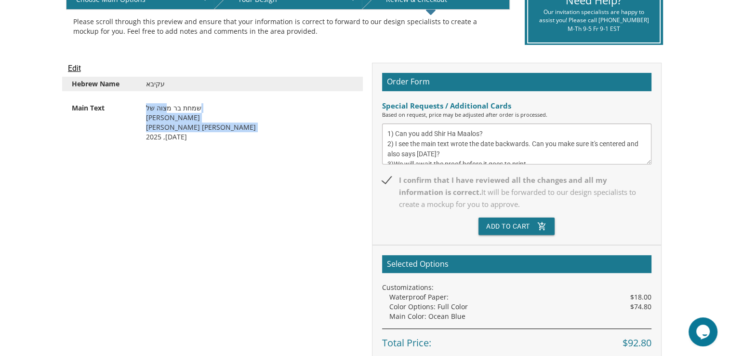
click at [164, 106] on div "שמחת בר מצוה של עקיבא שלמה הולנדר Akiva Shlomo Hollander 2025 ,September 13" at bounding box center [250, 122] width 222 height 39
drag, startPoint x: 164, startPoint y: 106, endPoint x: 224, endPoint y: 141, distance: 68.4
click at [224, 141] on div "שמחת בר מצוה של עקיבא שלמה הולנדר Akiva Shlomo Hollander 2025 ,September 13" at bounding box center [250, 122] width 222 height 39
drag, startPoint x: 224, startPoint y: 141, endPoint x: 187, endPoint y: 95, distance: 58.2
click at [187, 95] on div "Hebrew Name עקיבא Main Text שמחת בר מצוה של עקיבא שלמה הולנדר Akiva Shlomo Holl…" at bounding box center [213, 110] width 290 height 67
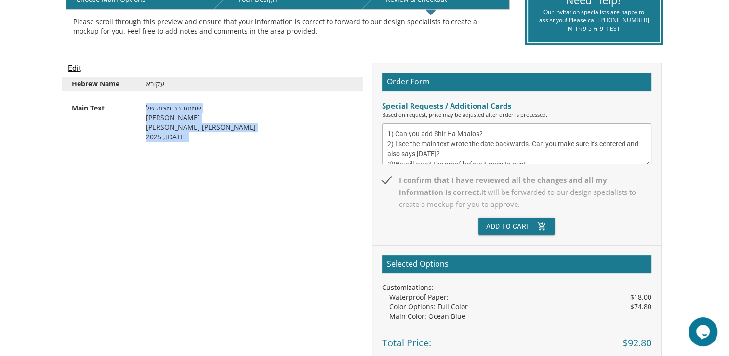
copy div "שמחת בר מצוה של עקיבא שלמה הולנדר Akiva Shlomo Hollander 2025 ,September 13"
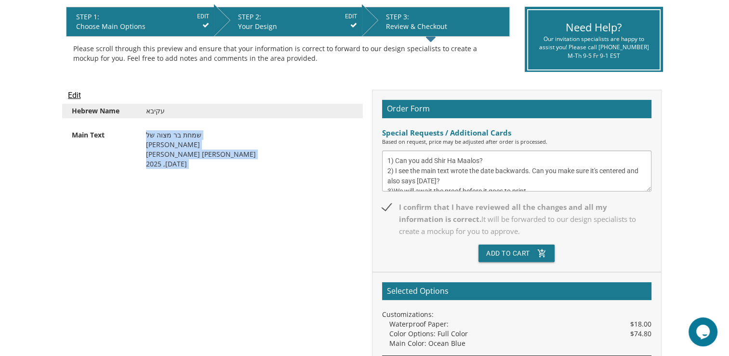
scroll to position [194, 0]
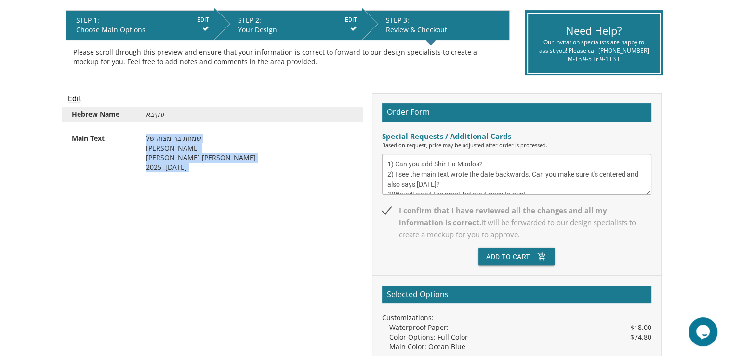
click at [73, 99] on input "Edit" at bounding box center [74, 99] width 13 height 12
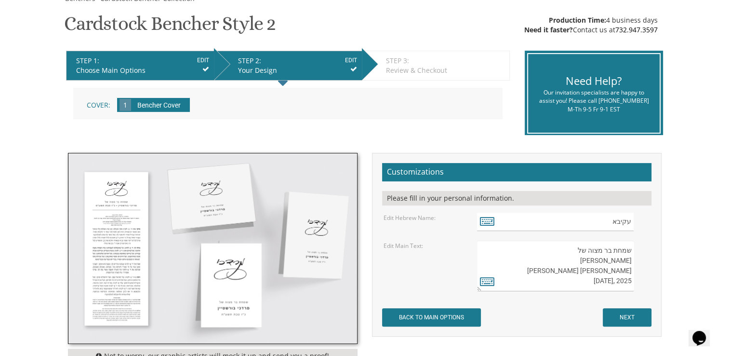
scroll to position [154, 0]
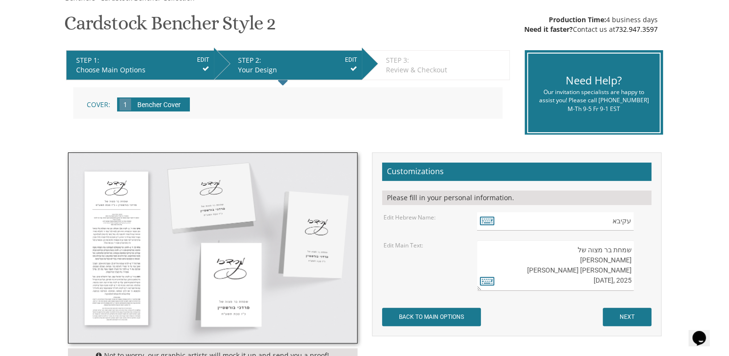
click at [649, 290] on div "שמחת בר מצוה של [PERSON_NAME] [PERSON_NAME] [PERSON_NAME] 2025 ,[DATE]" at bounding box center [563, 265] width 187 height 51
click at [646, 317] on input "NEXT" at bounding box center [627, 316] width 49 height 18
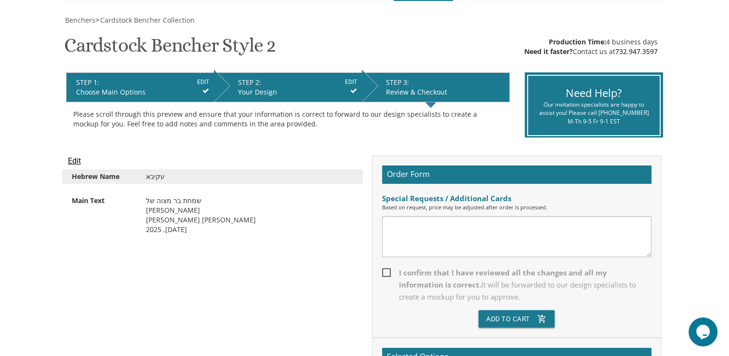
scroll to position [135, 0]
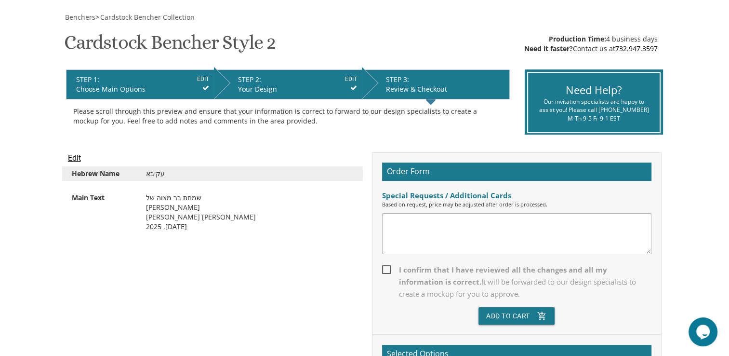
click at [500, 225] on textarea at bounding box center [516, 233] width 269 height 41
paste textarea "1) Can you add Shir Ha Maalos? 2) I see the main text wrote the date backwards.…"
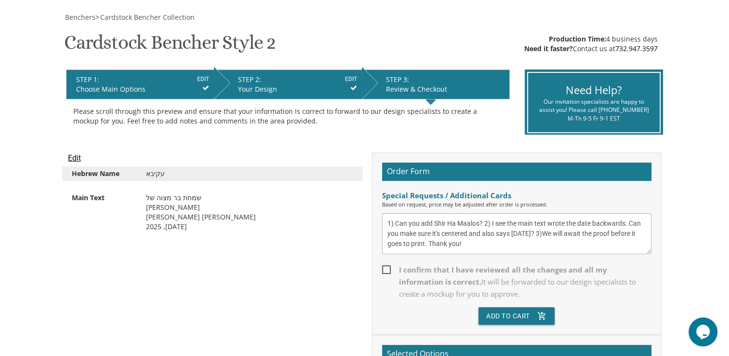
click at [482, 224] on textarea "1) Can you add Shir Ha Maalos? 2) I see the main text wrote the date backwards.…" at bounding box center [516, 233] width 269 height 41
click at [491, 234] on textarea "1) Can you add Shir Ha Maalos? 2) I see the main text wrote the date backwards.…" at bounding box center [516, 233] width 269 height 41
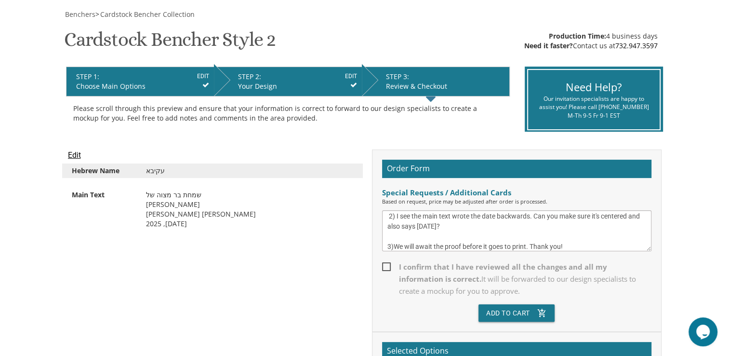
scroll to position [0, 0]
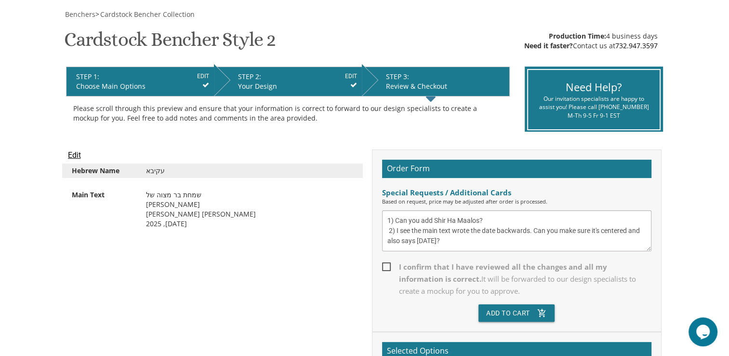
click at [387, 232] on textarea "1) Can you add Shir Ha Maalos? 2) I see the main text wrote the date backwards.…" at bounding box center [516, 230] width 269 height 41
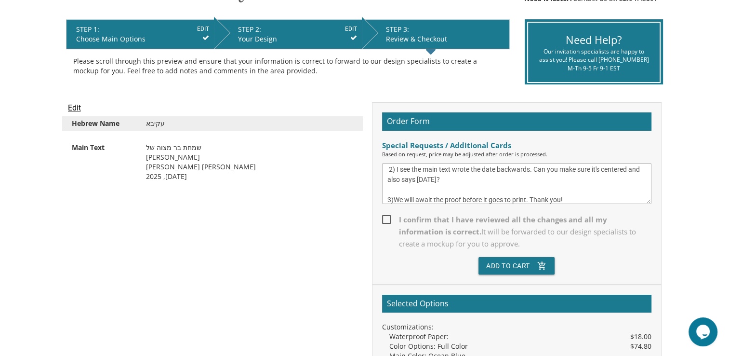
scroll to position [30, 0]
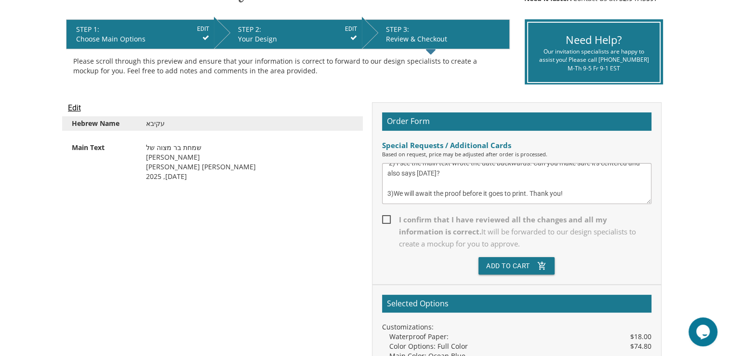
type textarea "1) Can you add Shir Ha Maalos? 2) I see the main text wrote the date backwards.…"
click at [399, 219] on span "I confirm that I have reviewed all the changes and all my information is correc…" at bounding box center [516, 231] width 269 height 36
click at [388, 219] on input "I confirm that I have reviewed all the changes and all my information is correc…" at bounding box center [385, 218] width 6 height 6
checkbox input "true"
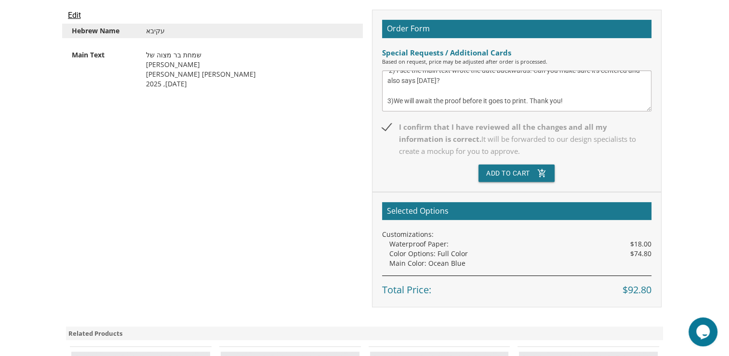
scroll to position [279, 0]
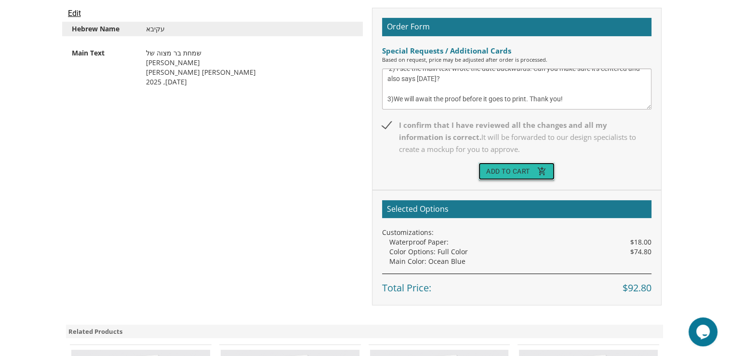
click at [532, 168] on button "Add To Cart add_shopping_cart" at bounding box center [516, 170] width 76 height 17
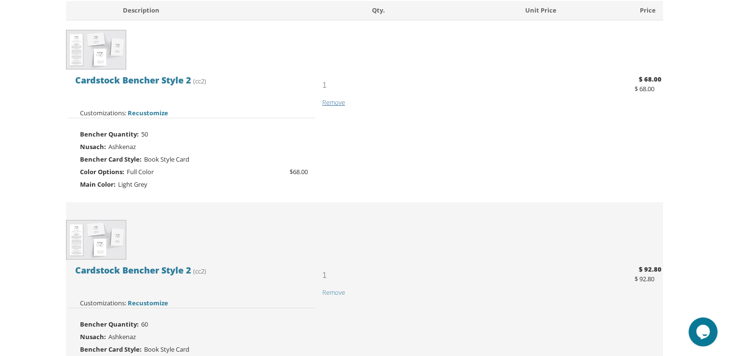
scroll to position [207, 0]
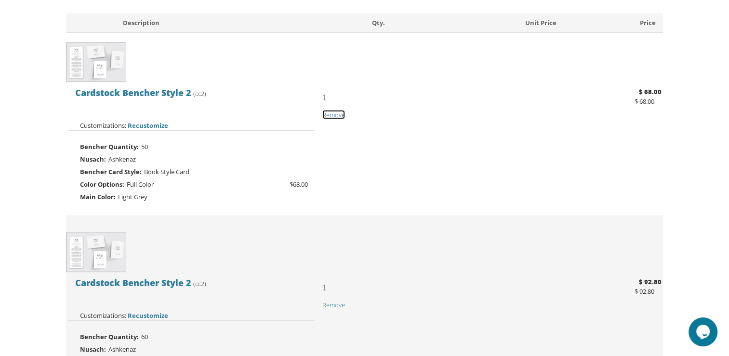
click at [331, 112] on span "Remove" at bounding box center [333, 114] width 23 height 9
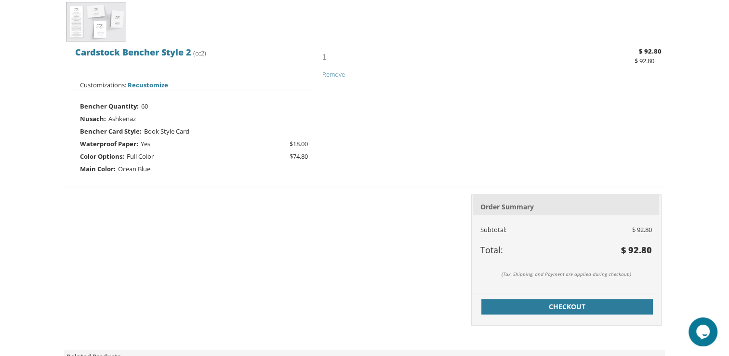
scroll to position [251, 0]
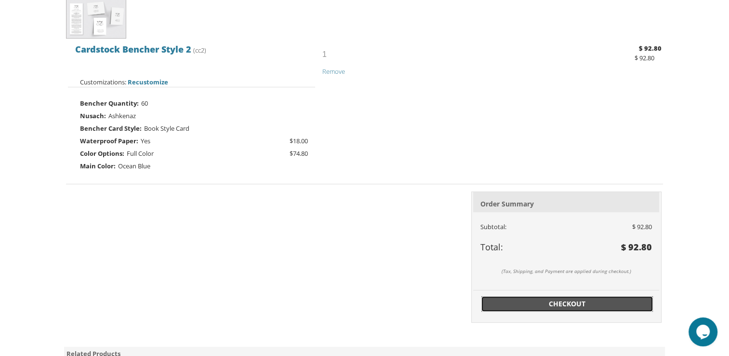
click at [580, 300] on span "Checkout" at bounding box center [567, 304] width 160 height 10
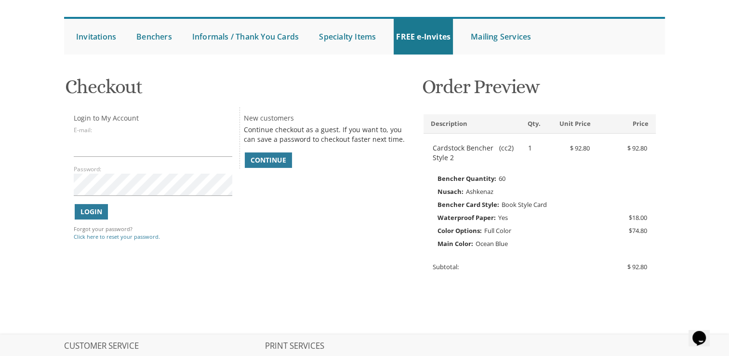
scroll to position [81, 0]
click at [264, 158] on span "Continue" at bounding box center [269, 161] width 36 height 10
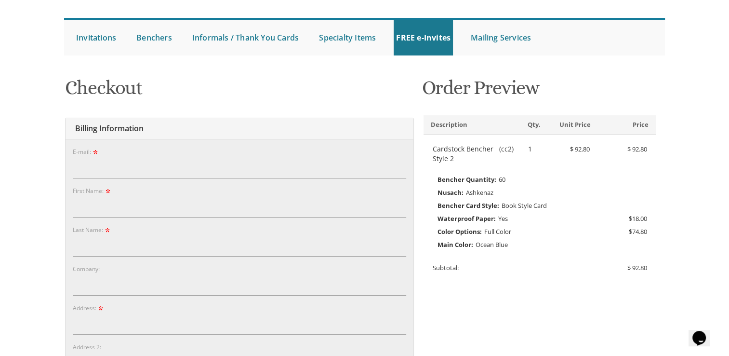
click at [214, 171] on input "E-mail:" at bounding box center [239, 167] width 333 height 22
type input "alizahollander13@gmail.com"
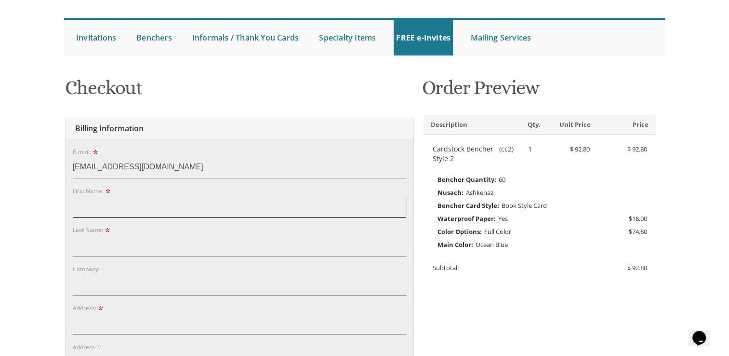
type input "Aliza"
type input "Hollander"
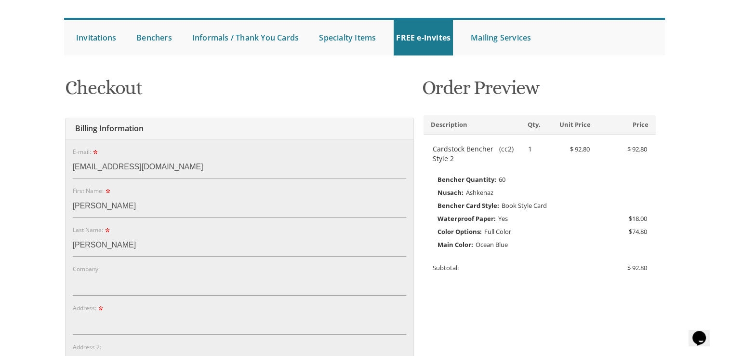
type input "20902"
type input "2402053420"
type input "ahollander@yeshiva.edu"
type input "Yeshiva of Greater Washington, Tiferes Gedaliah"
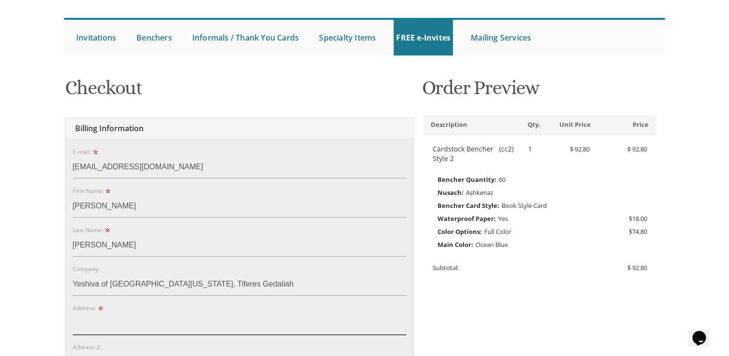
type input "1163 Kersey Road, Silver Spring, MD, USA"
type input "Silver Spring"
select select "MD"
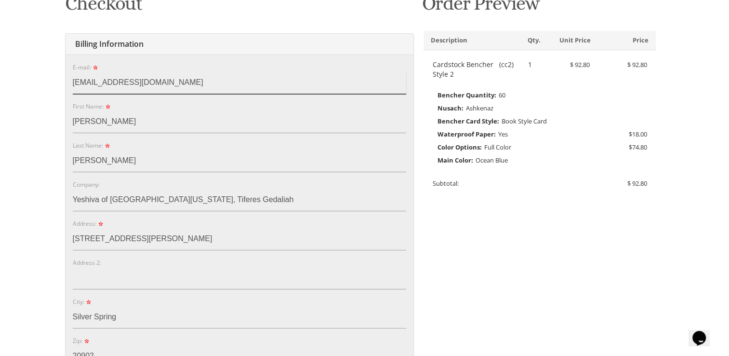
scroll to position [166, 0]
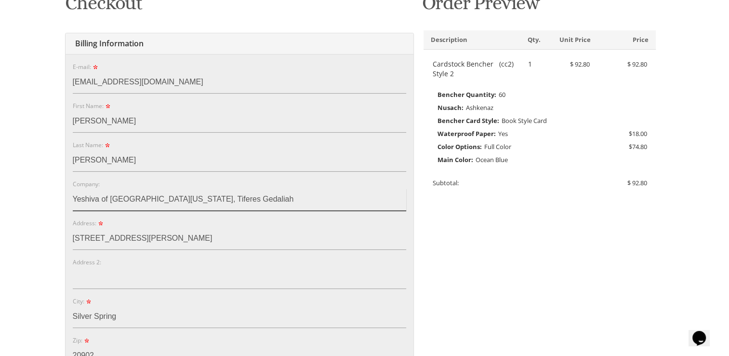
drag, startPoint x: 248, startPoint y: 199, endPoint x: 63, endPoint y: 199, distance: 185.0
click at [63, 199] on div "You are currently editing Order #. To place a new order you must exit editing m…" at bounding box center [364, 330] width 617 height 690
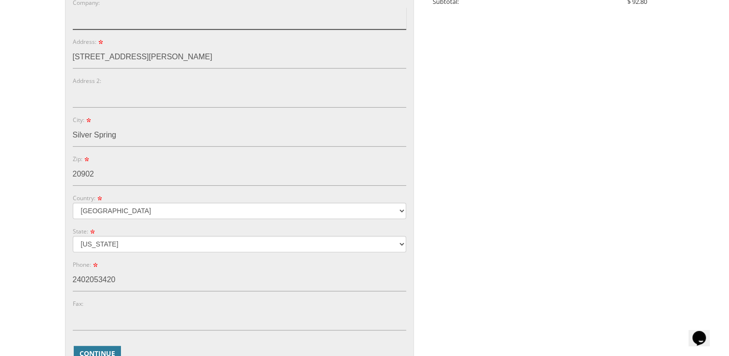
scroll to position [427, 0]
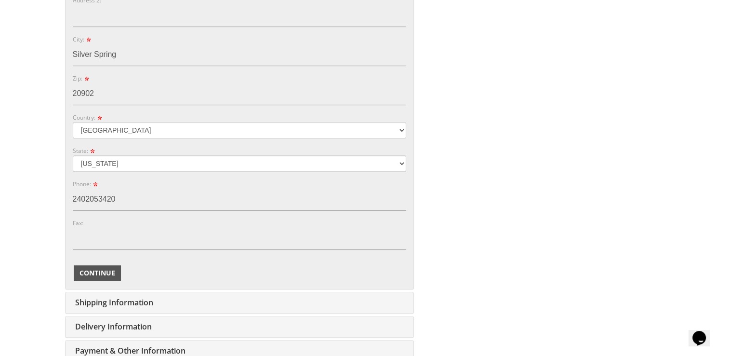
click at [95, 268] on span "Continue" at bounding box center [97, 273] width 36 height 10
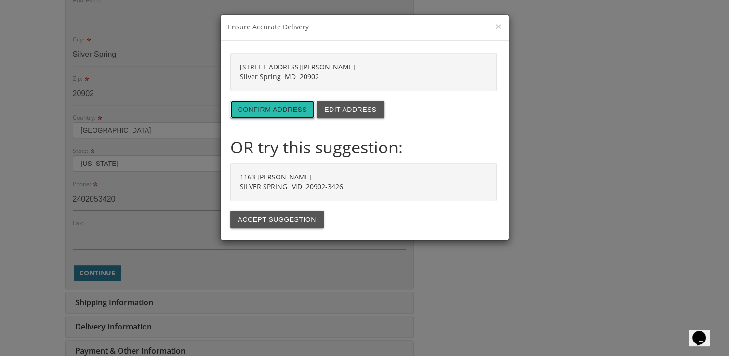
click at [278, 108] on button "Confirm address" at bounding box center [272, 109] width 85 height 17
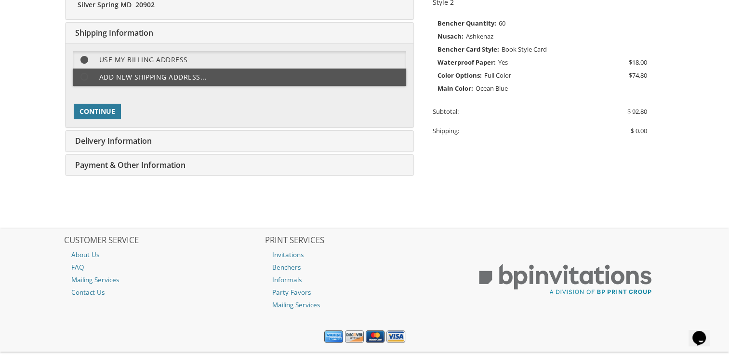
scroll to position [241, 0]
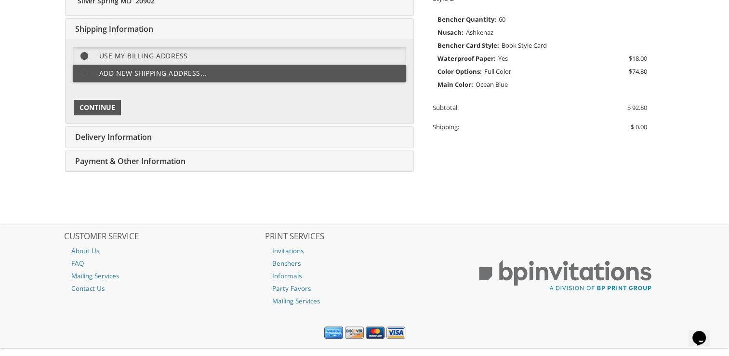
click at [105, 107] on span "Continue" at bounding box center [97, 108] width 36 height 10
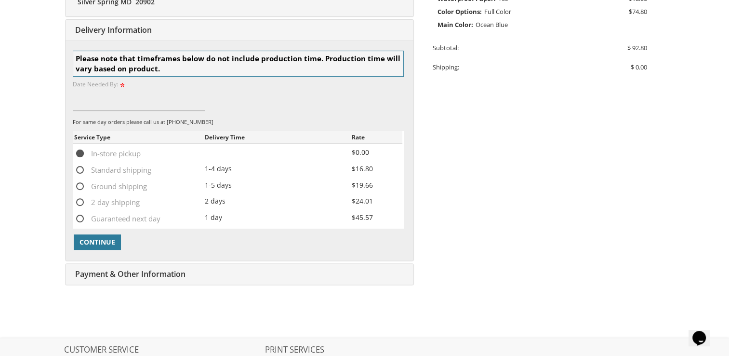
scroll to position [302, 0]
click at [79, 169] on span "Standard shipping" at bounding box center [112, 169] width 77 height 12
click at [79, 169] on input "Standard shipping" at bounding box center [77, 168] width 6 height 6
radio input "true"
click at [110, 238] on span "Continue" at bounding box center [97, 241] width 36 height 10
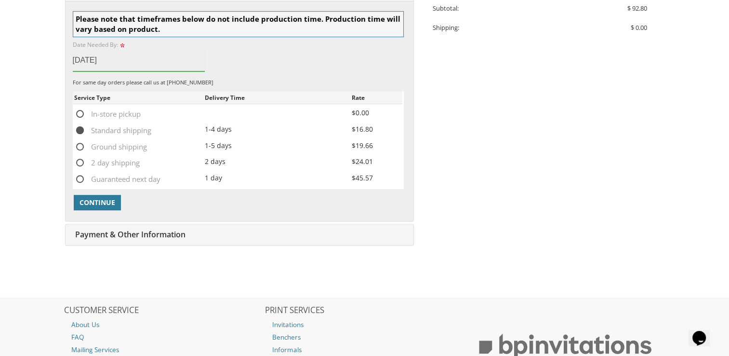
scroll to position [349, 0]
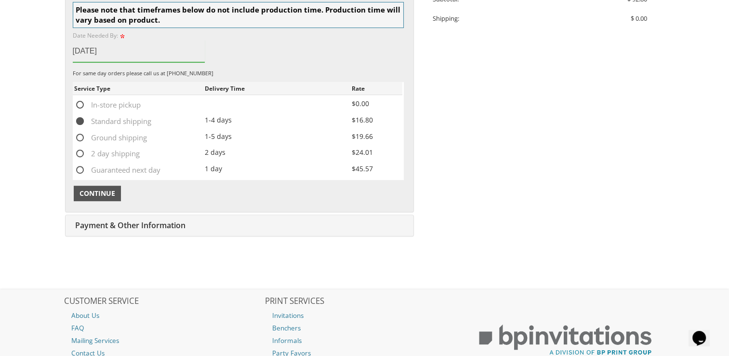
type input "Sept. 5, 2025"
click at [97, 192] on span "Continue" at bounding box center [97, 193] width 36 height 10
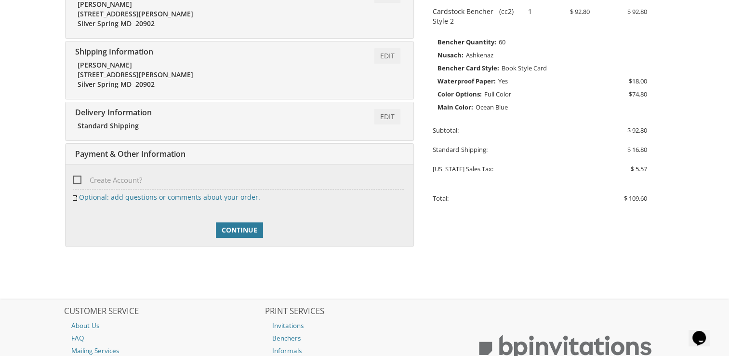
scroll to position [219, 0]
click at [76, 176] on span "Create Account?" at bounding box center [107, 179] width 69 height 12
click at [76, 176] on input "Create Account?" at bounding box center [76, 178] width 6 height 6
checkbox input "true"
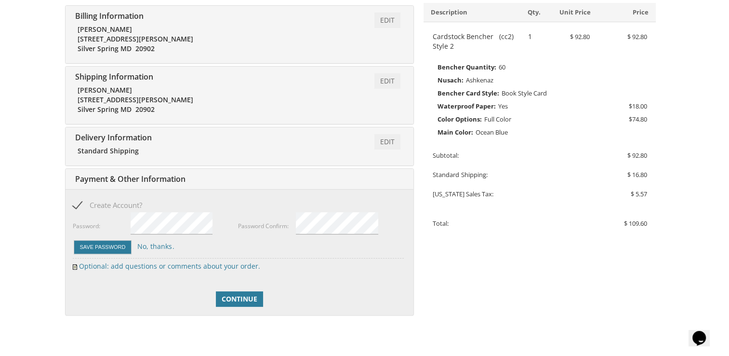
scroll to position [244, 0]
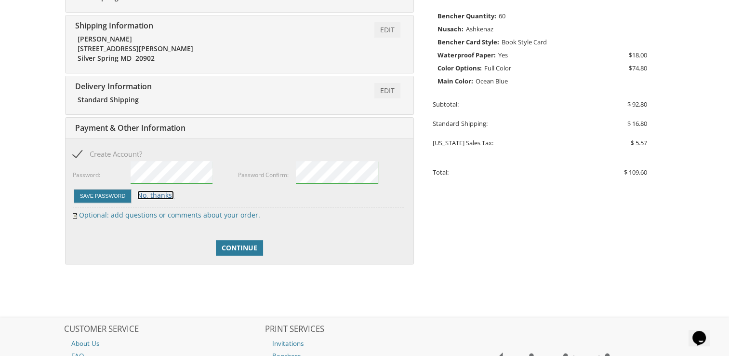
click at [140, 195] on link "No, thanks." at bounding box center [155, 194] width 37 height 9
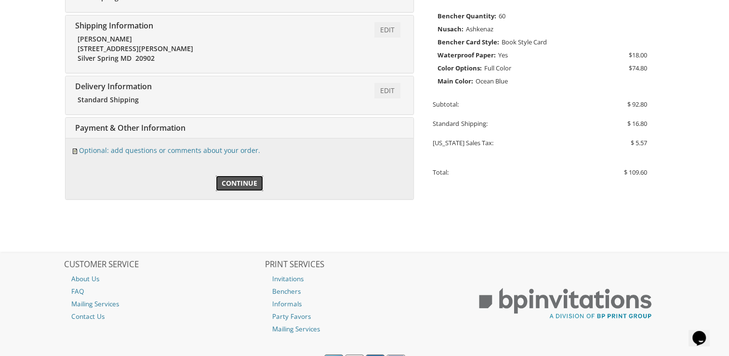
click at [242, 185] on span "Continue" at bounding box center [240, 183] width 36 height 10
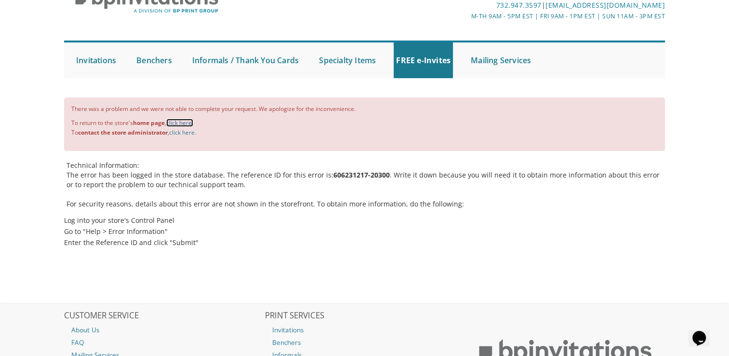
click at [179, 121] on link "click here." at bounding box center [179, 123] width 27 height 8
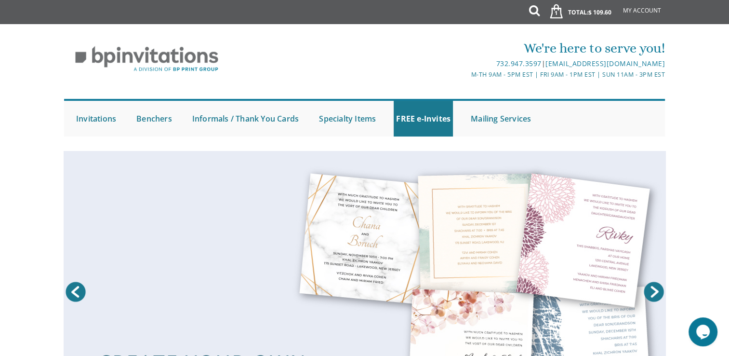
scroll to position [4, 0]
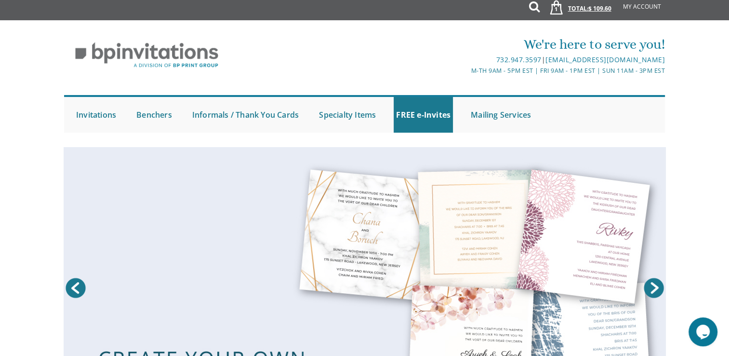
click at [553, 9] on span "1" at bounding box center [556, 9] width 10 height 8
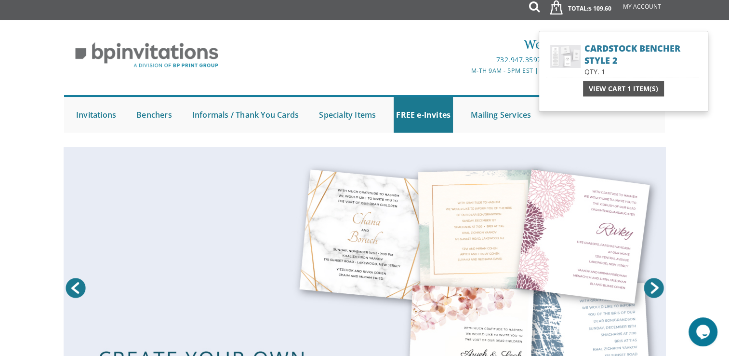
click at [640, 85] on span "View Cart 1 Item(s)" at bounding box center [623, 89] width 69 height 10
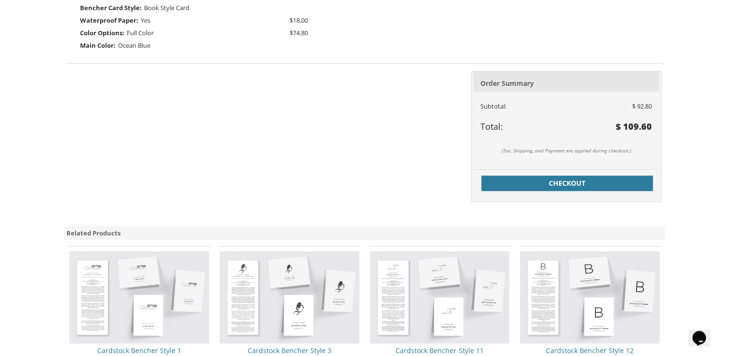
scroll to position [376, 0]
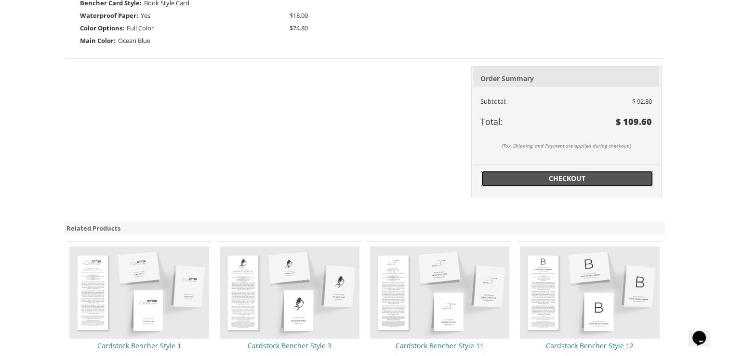
click at [598, 183] on link "Checkout" at bounding box center [567, 178] width 172 height 15
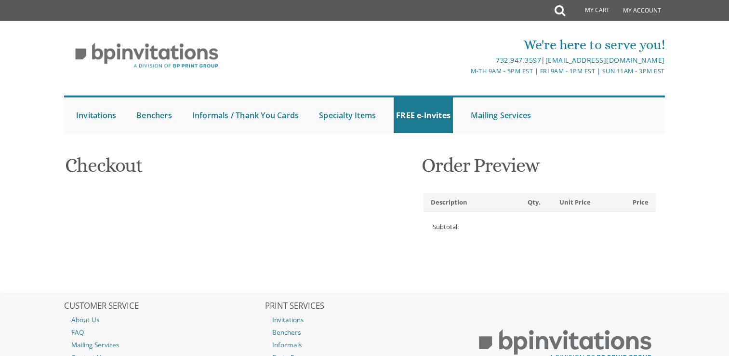
select select
type input "ahollander@yeshiva.edu"
type input "Aliza"
type input "Hollander"
type input "1163 Kersey Road, Silver Spring, MD, USA"
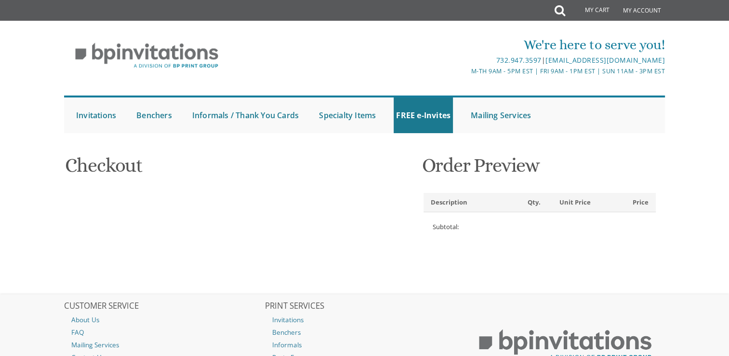
type input "Silver Spring"
type input "20902"
select select "US"
select select "MD"
type input "2402053420"
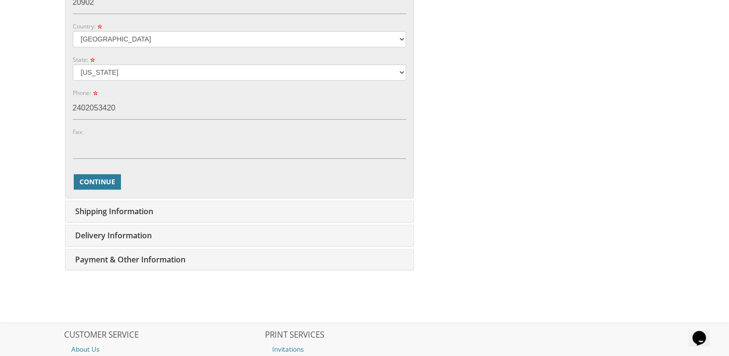
scroll to position [521, 0]
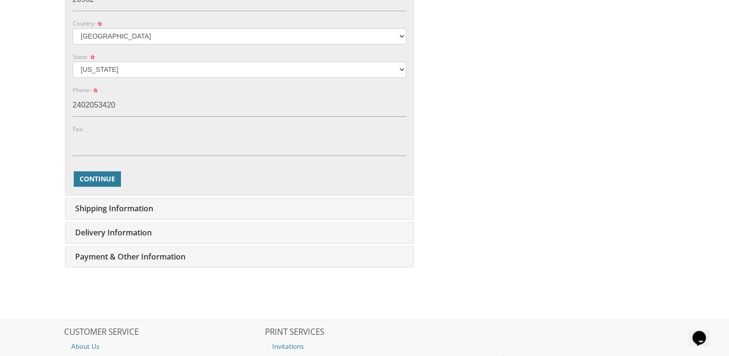
click at [164, 252] on span "Payment & Other Information" at bounding box center [129, 256] width 113 height 11
click at [104, 179] on span "Continue" at bounding box center [97, 179] width 36 height 10
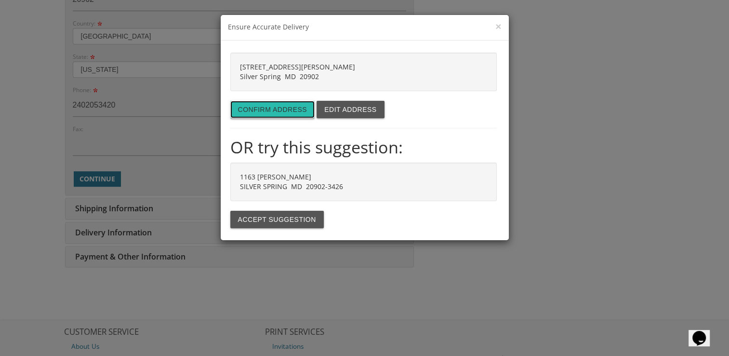
click at [293, 105] on button "Confirm address" at bounding box center [272, 109] width 85 height 17
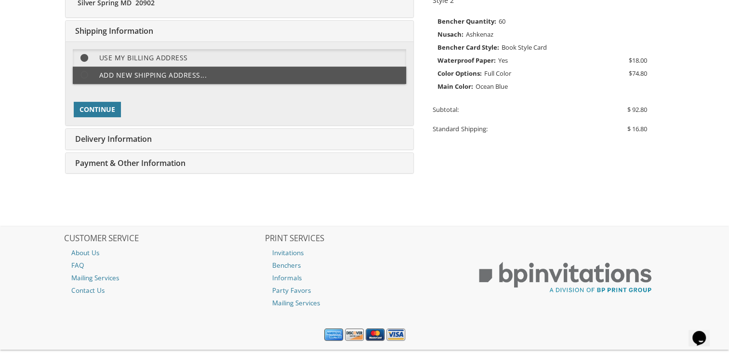
scroll to position [241, 0]
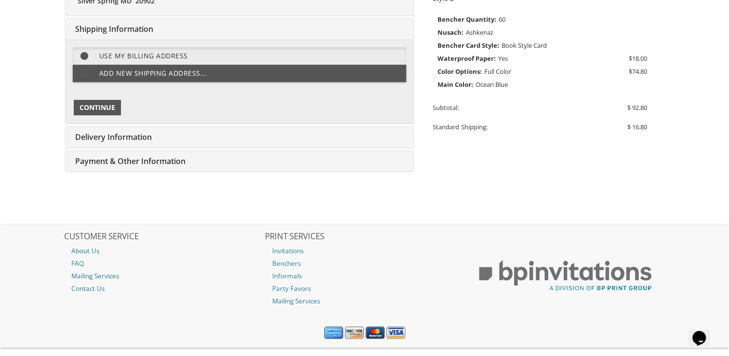
click at [101, 111] on button "Continue" at bounding box center [97, 107] width 47 height 15
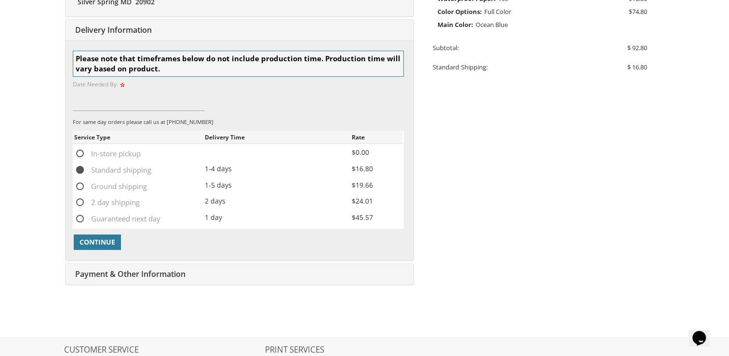
scroll to position [302, 0]
click at [105, 241] on span "Continue" at bounding box center [97, 241] width 36 height 10
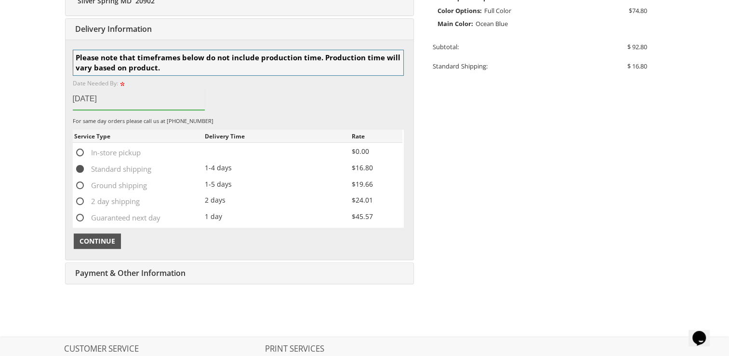
type input "Sept 5"
click at [116, 240] on button "Continue" at bounding box center [97, 240] width 47 height 15
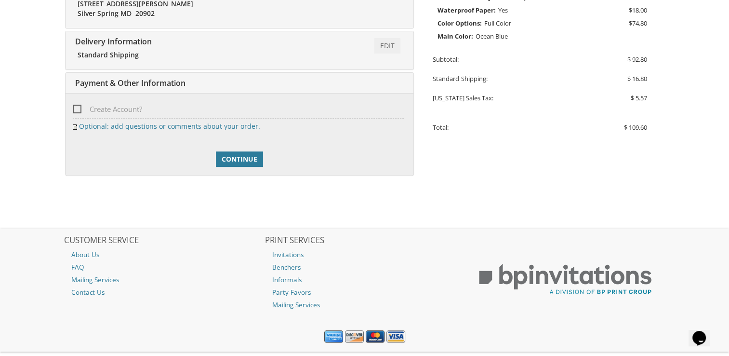
scroll to position [310, 0]
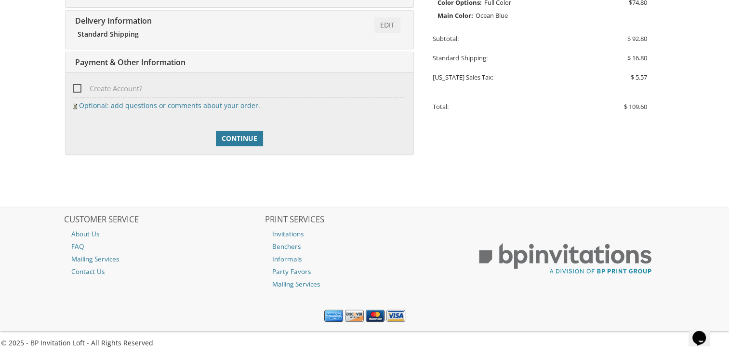
click at [77, 85] on span "Create Account?" at bounding box center [107, 88] width 69 height 12
click at [77, 85] on input "Create Account?" at bounding box center [76, 87] width 6 height 6
checkbox input "true"
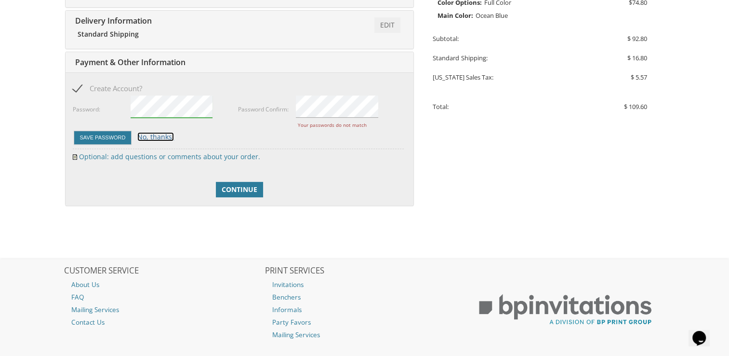
click at [160, 128] on form "Add a password for quicker checkout and access to more features (e.g. multiple …" at bounding box center [238, 119] width 331 height 51
click at [156, 134] on link "No, thanks." at bounding box center [155, 136] width 37 height 9
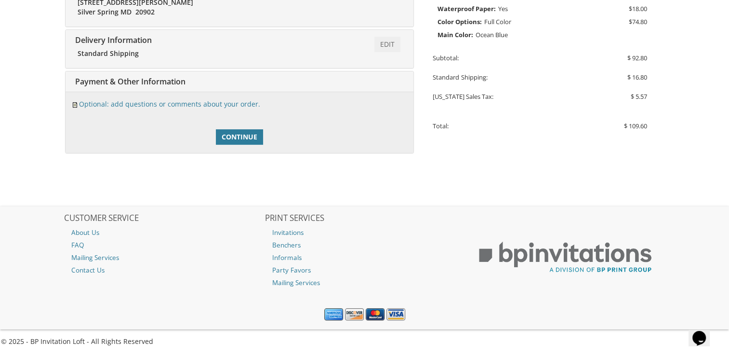
scroll to position [289, 0]
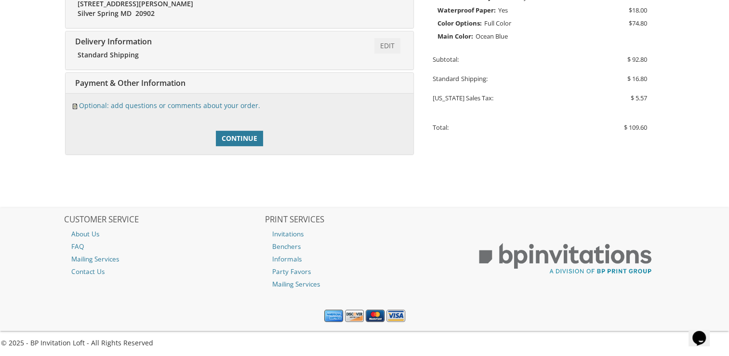
click at [265, 97] on div "Create Account? Add a password for quicker checkout and access to more features…" at bounding box center [240, 123] width 348 height 61
click at [164, 80] on span "Payment & Other Information" at bounding box center [129, 83] width 113 height 11
click at [245, 136] on span "Continue" at bounding box center [240, 138] width 36 height 10
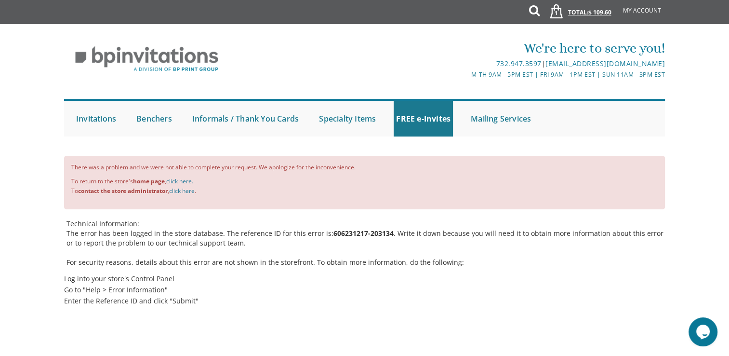
click at [558, 16] on span "1" at bounding box center [556, 13] width 10 height 8
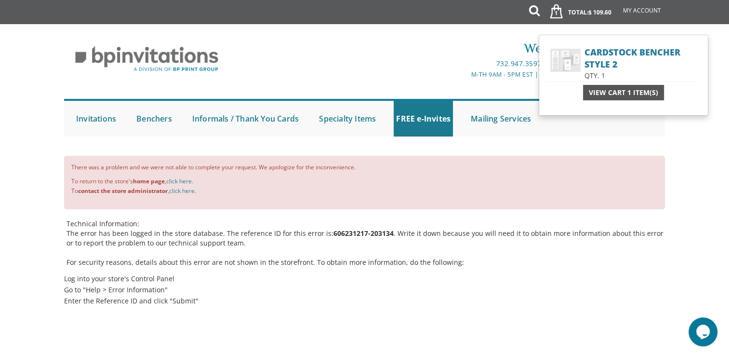
click at [639, 91] on span "View Cart 1 Item(s)" at bounding box center [623, 93] width 69 height 10
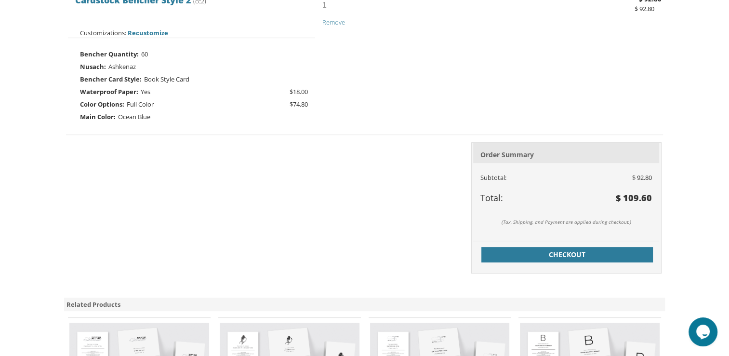
scroll to position [310, 0]
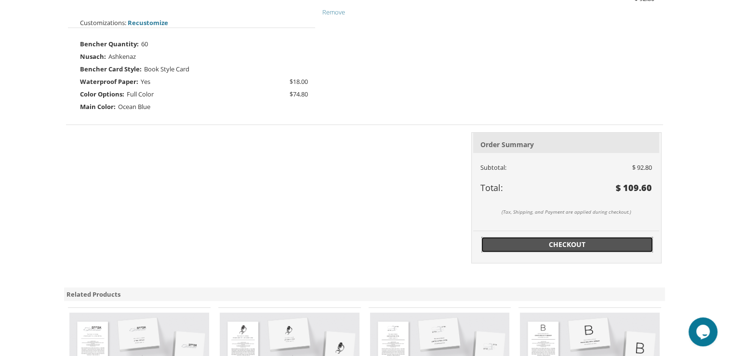
click at [586, 244] on span "Checkout" at bounding box center [567, 244] width 160 height 10
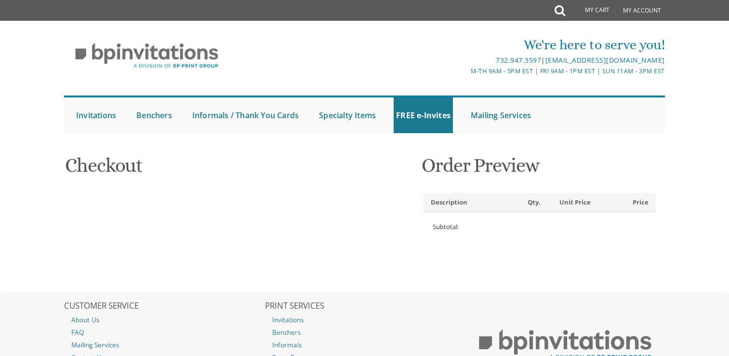
select select
type input "[EMAIL_ADDRESS][DOMAIN_NAME]"
type input "[PERSON_NAME]"
type input "[STREET_ADDRESS][PERSON_NAME]"
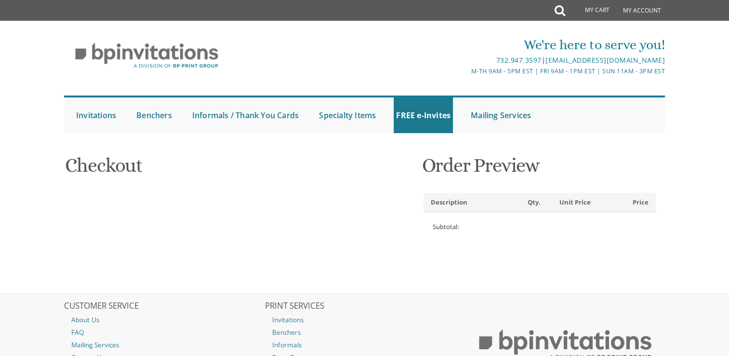
type input "Silver Spring"
type input "20902"
select select "US"
select select "MD"
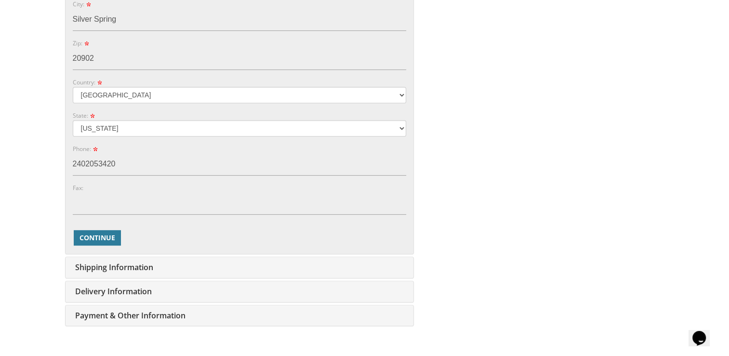
scroll to position [464, 0]
click at [83, 162] on input "2402053420" at bounding box center [239, 163] width 333 height 22
click at [100, 165] on input "240-2053420" at bounding box center [239, 163] width 333 height 22
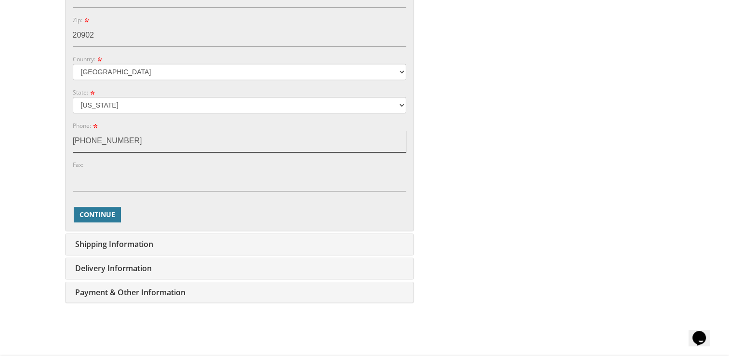
scroll to position [489, 0]
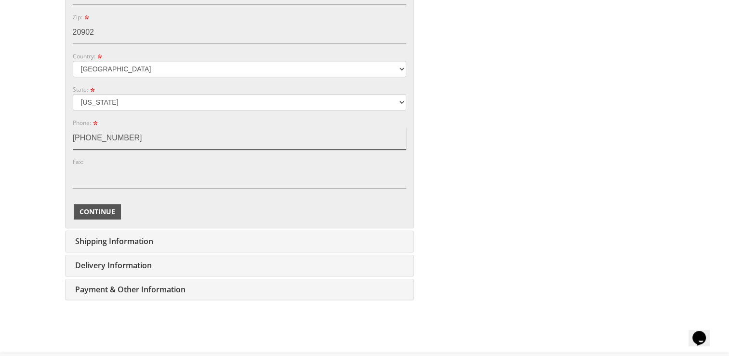
type input "240-205-3420"
click at [89, 217] on button "Continue" at bounding box center [97, 211] width 47 height 15
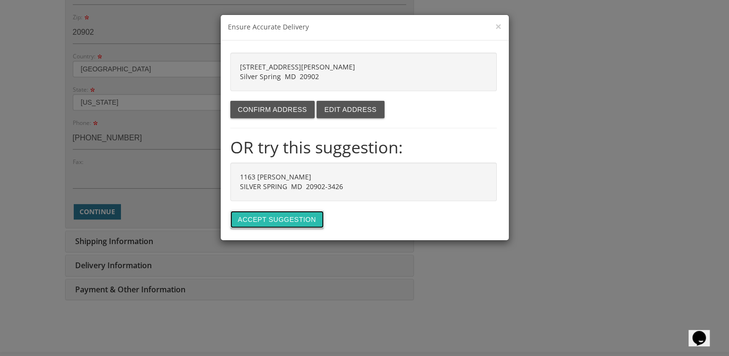
click at [263, 220] on button "Accept suggestion" at bounding box center [276, 219] width 93 height 17
type input "1163 [PERSON_NAME]"
type input "SILVER SPRING"
type input "20902-3426"
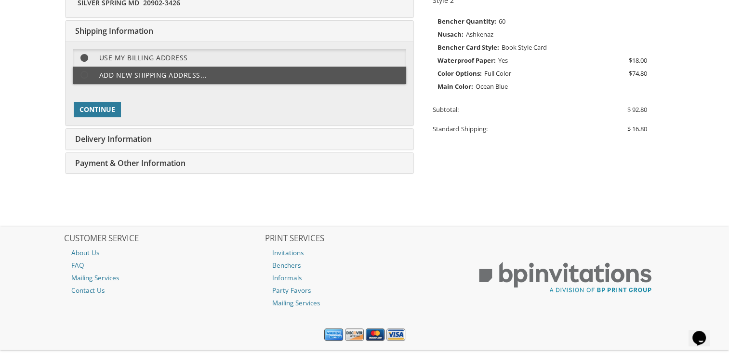
scroll to position [241, 0]
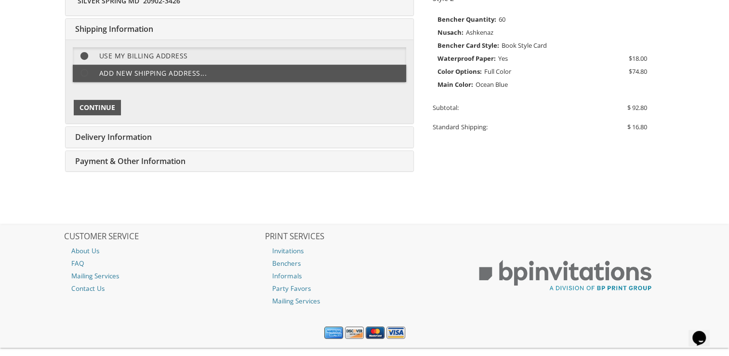
click at [115, 107] on button "Continue" at bounding box center [97, 107] width 47 height 15
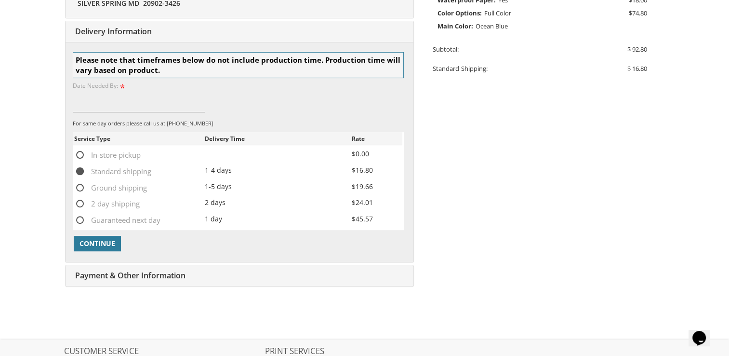
scroll to position [302, 0]
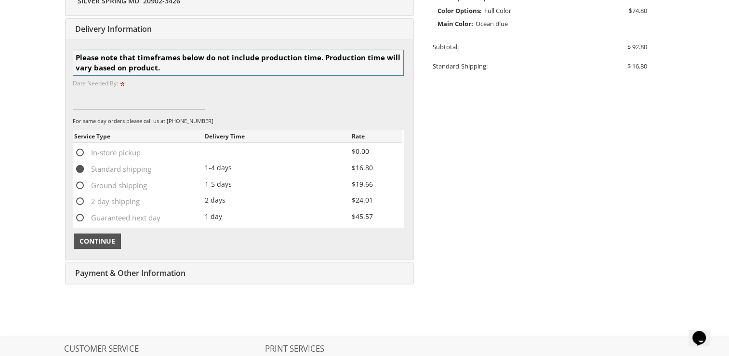
click at [110, 234] on button "Continue" at bounding box center [97, 240] width 47 height 15
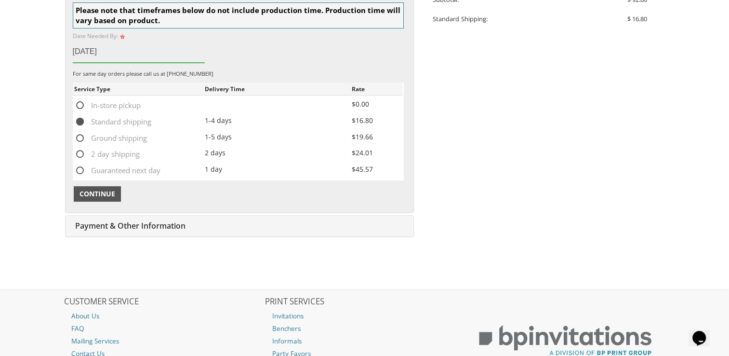
type input "September 5, 2025"
click at [115, 192] on button "Continue" at bounding box center [97, 193] width 47 height 15
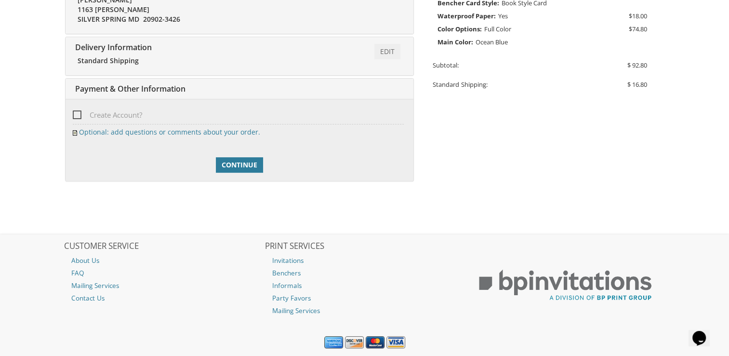
scroll to position [310, 0]
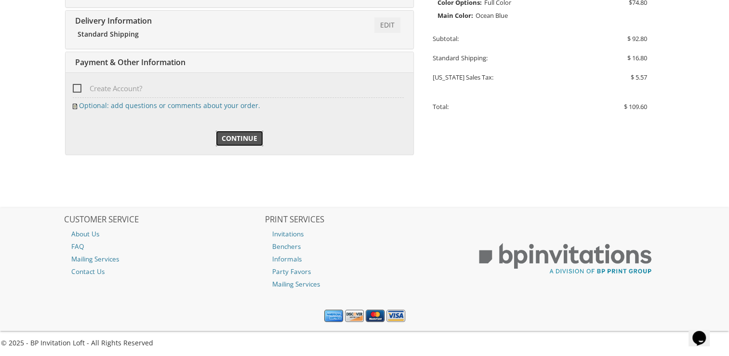
click at [247, 138] on span "Continue" at bounding box center [240, 138] width 36 height 10
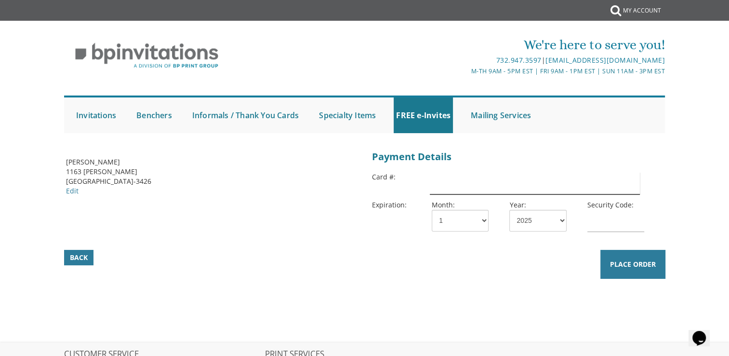
click at [455, 180] on input "text" at bounding box center [535, 183] width 210 height 22
type input "[CREDIT_CARD_NUMBER]"
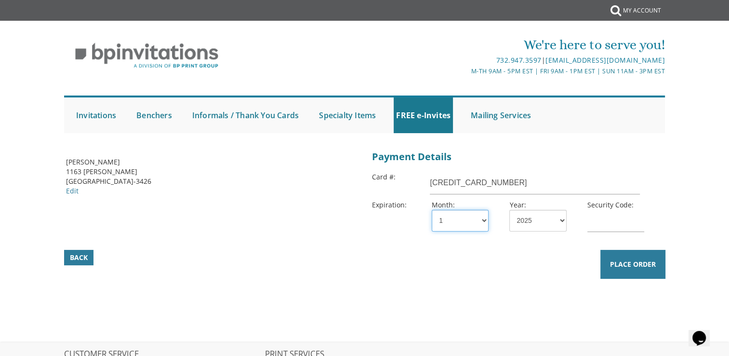
select select "03"
select select "28"
type input "504"
click at [627, 267] on span "Place Order" at bounding box center [633, 264] width 46 height 10
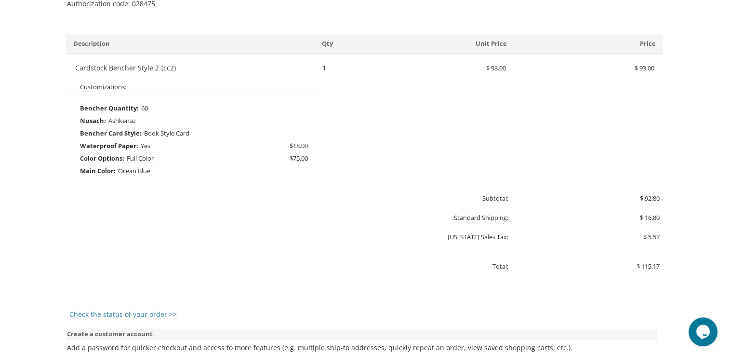
scroll to position [477, 0]
